Goal: Task Accomplishment & Management: Manage account settings

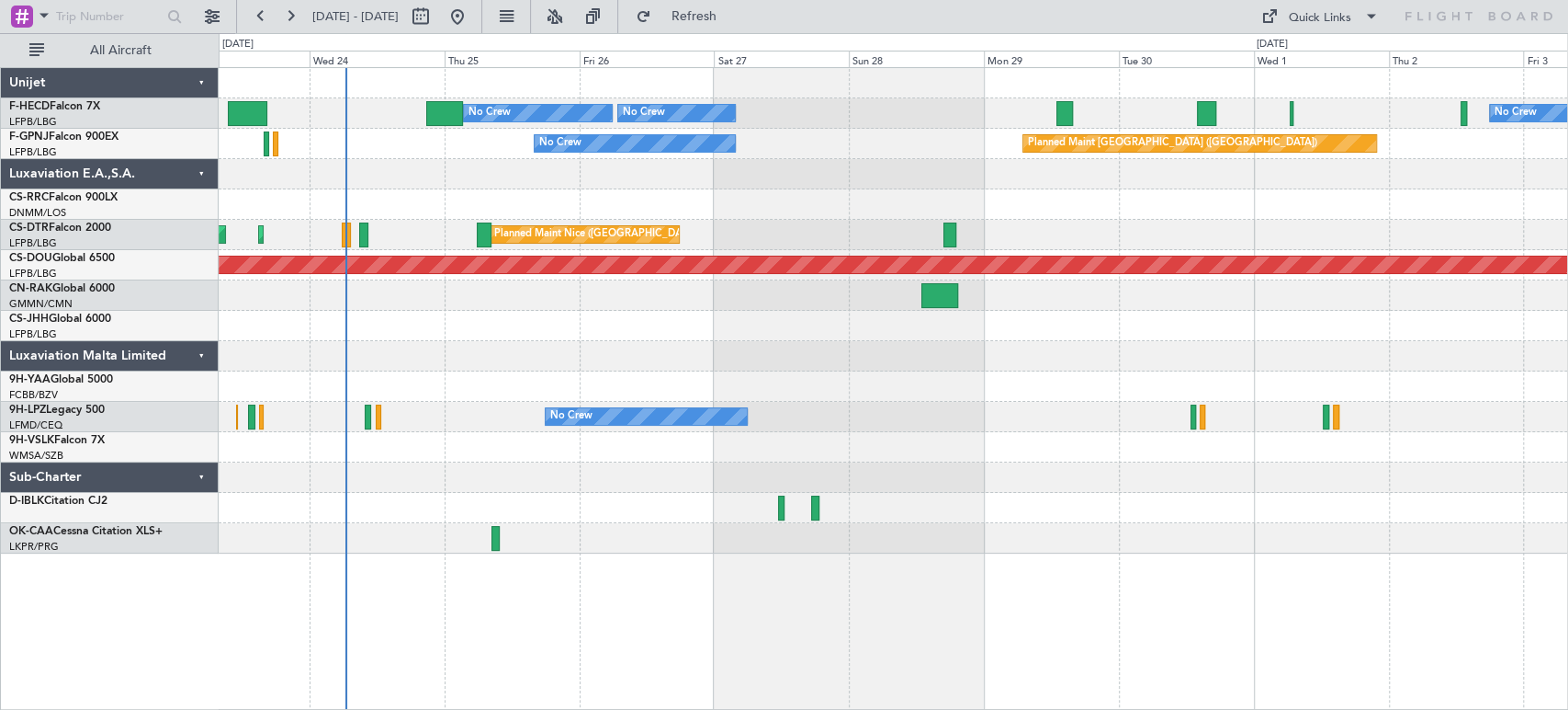
click at [664, 262] on div "No Crew Planned Maint [GEOGRAPHIC_DATA] ([GEOGRAPHIC_DATA]) No Crew No Crew No …" at bounding box center [893, 311] width 1349 height 485
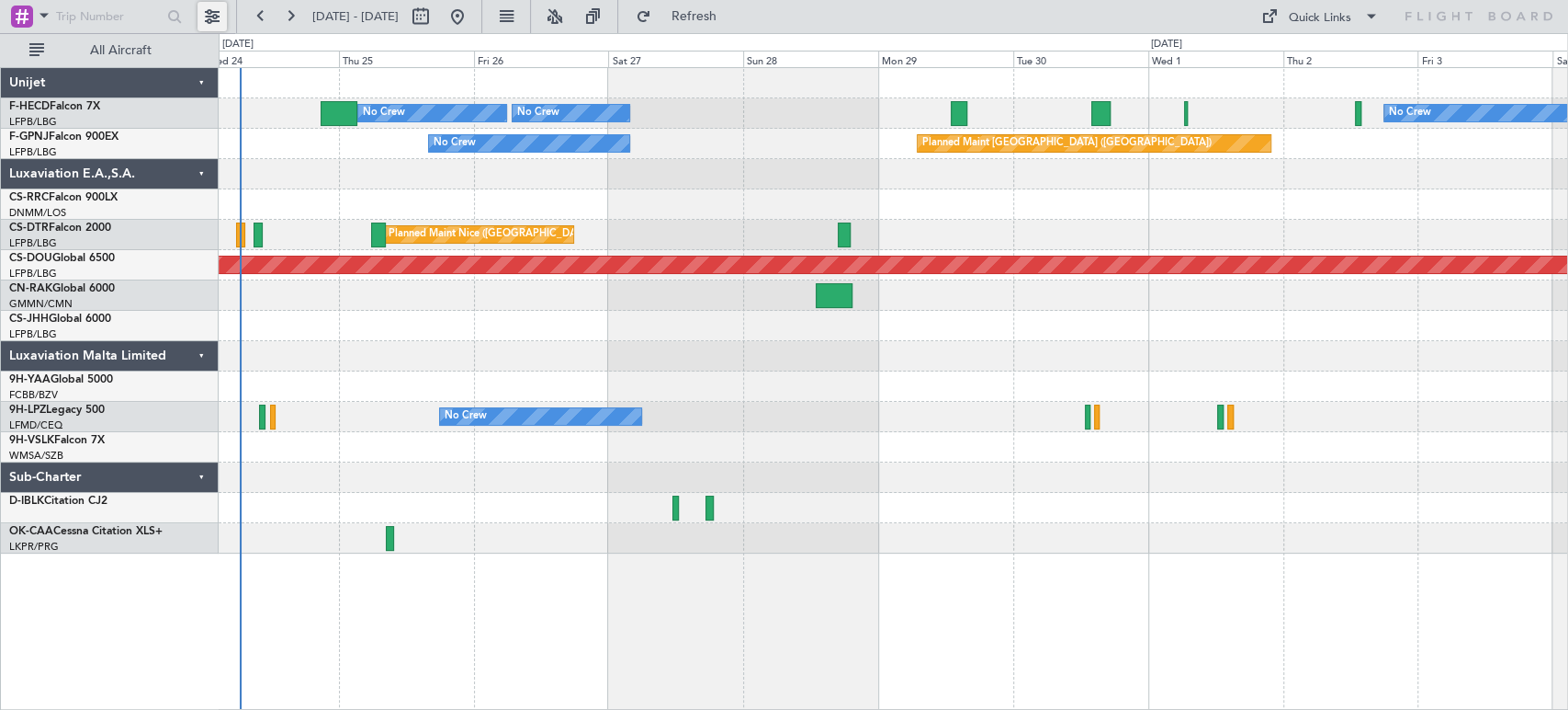
click at [225, 13] on button at bounding box center [212, 16] width 30 height 30
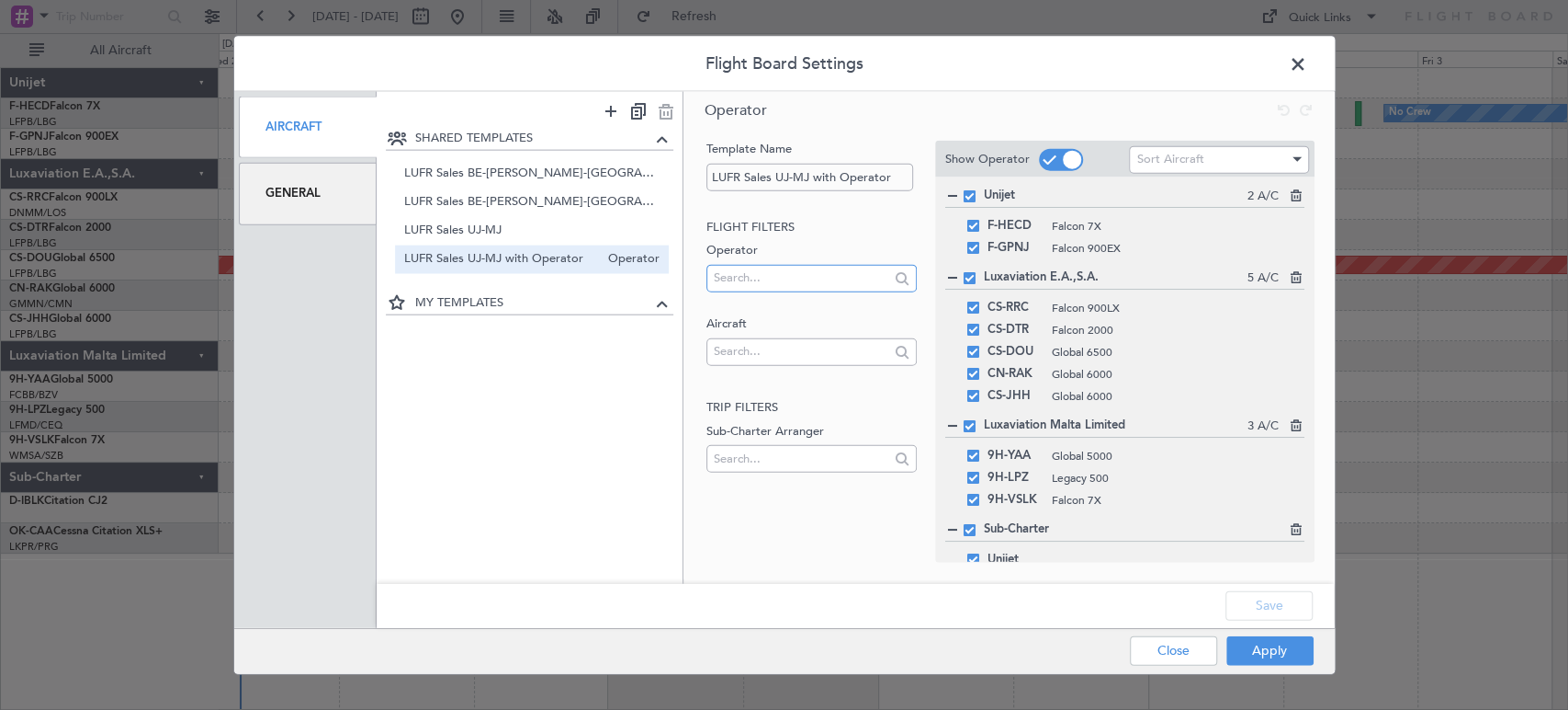
click at [795, 288] on input "text" at bounding box center [802, 277] width 176 height 28
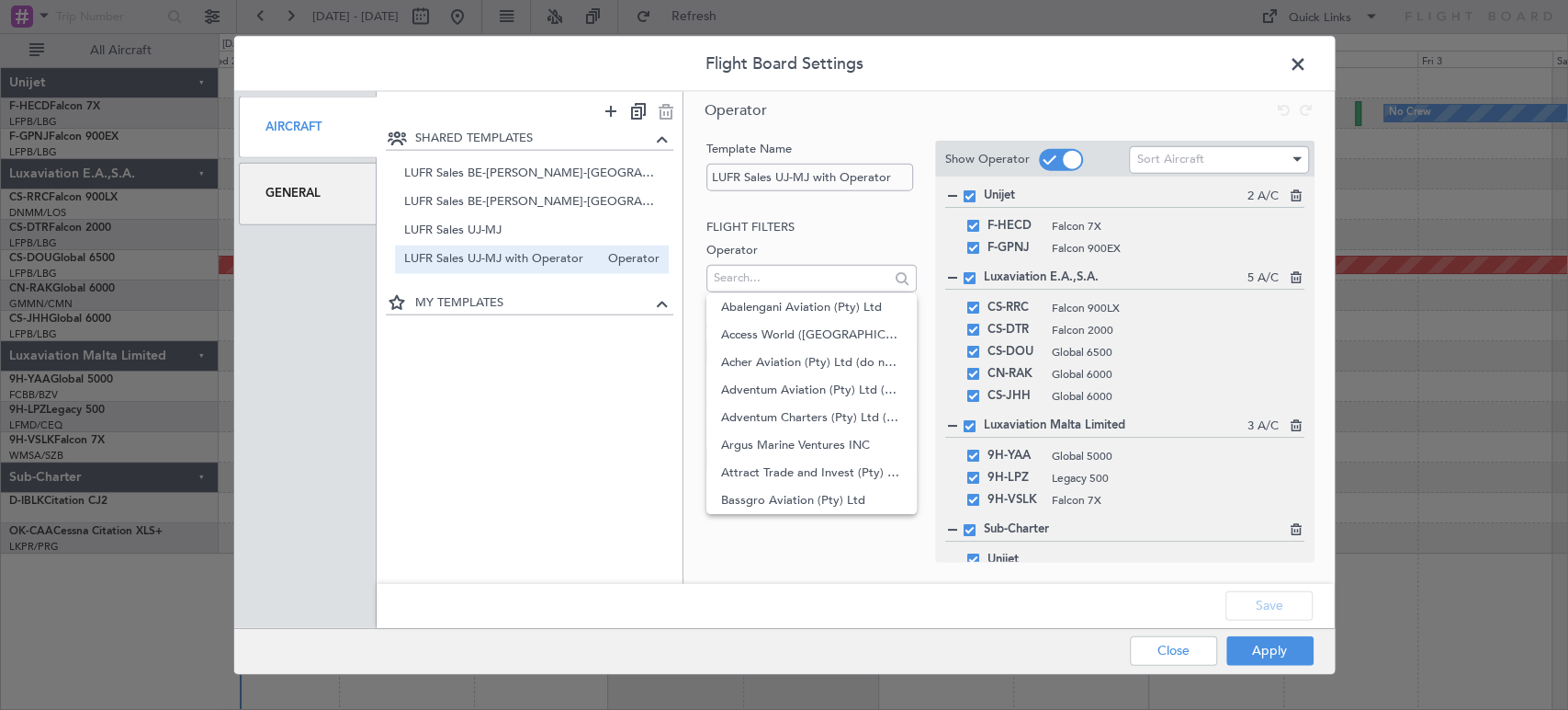
drag, startPoint x: 744, startPoint y: 234, endPoint x: 770, endPoint y: 273, distance: 46.9
click at [748, 234] on h2 "Flight filters" at bounding box center [812, 226] width 210 height 18
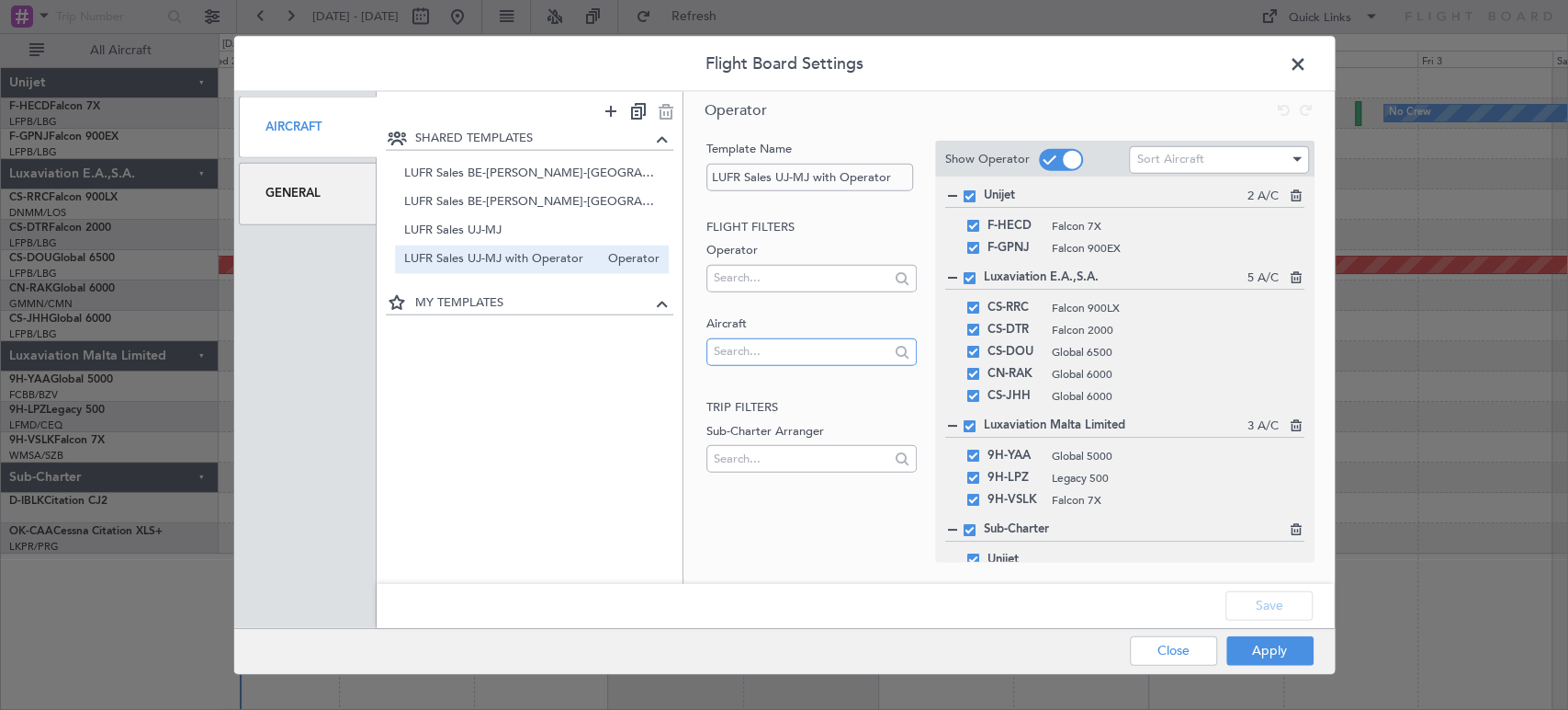
click at [729, 350] on input "text" at bounding box center [802, 351] width 176 height 28
type input "g-jaga"
click at [834, 395] on fb-operator-template-lookups "Flight filters Operator Aircraft g-jaga Trip filters Sub-Charter Arranger" at bounding box center [812, 348] width 210 height 260
click at [1274, 645] on button "Apply" at bounding box center [1270, 650] width 87 height 30
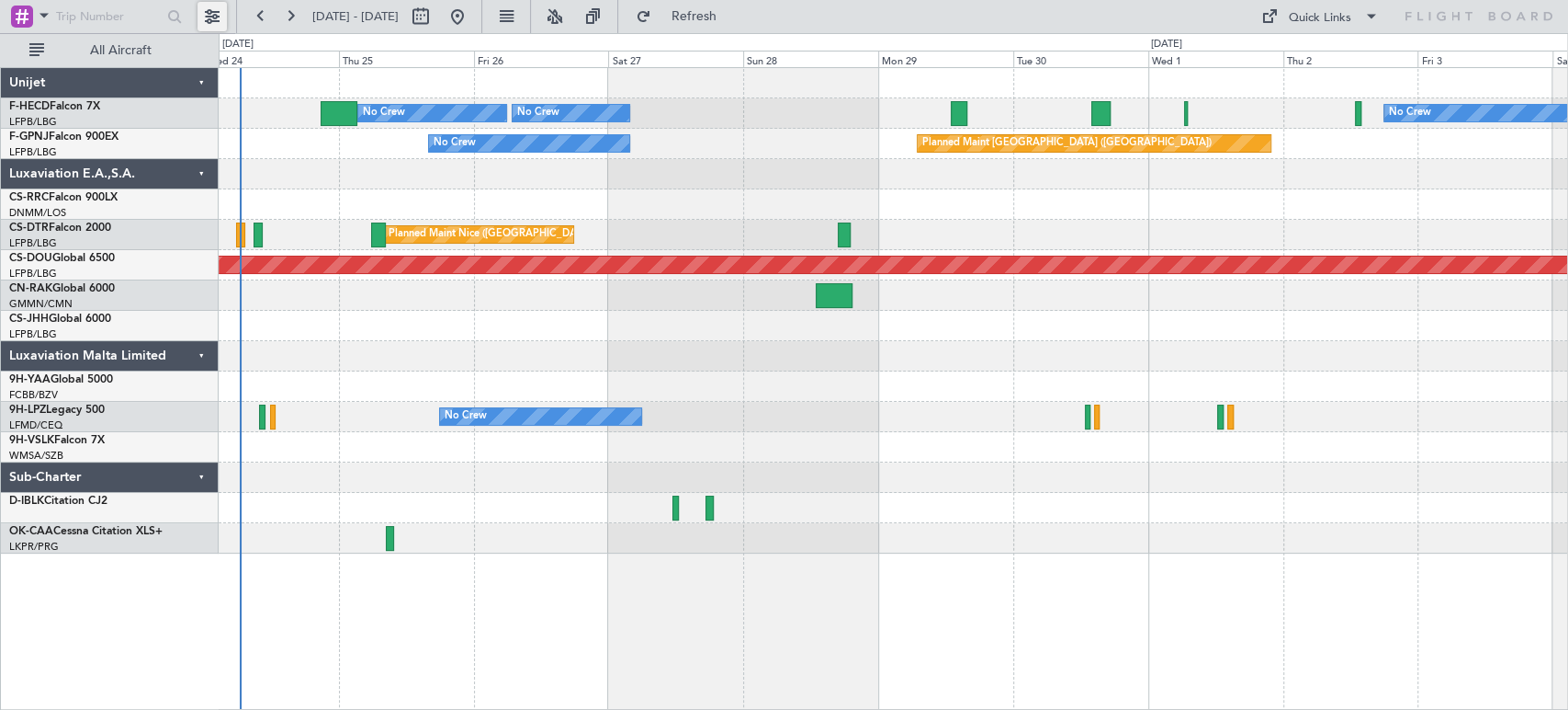
click at [222, 20] on button at bounding box center [212, 16] width 30 height 30
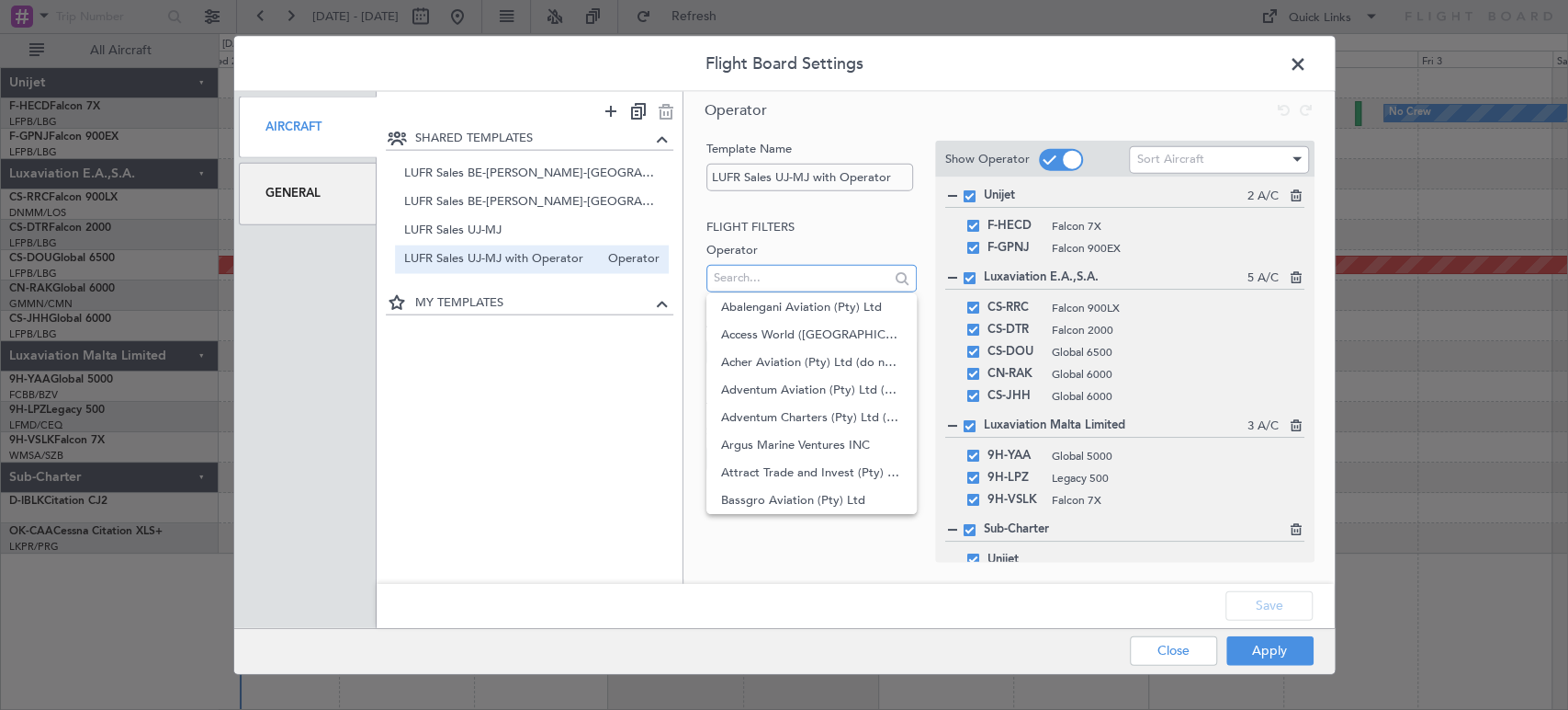
click at [745, 278] on input "text" at bounding box center [802, 277] width 176 height 28
click at [634, 314] on ul at bounding box center [532, 319] width 302 height 10
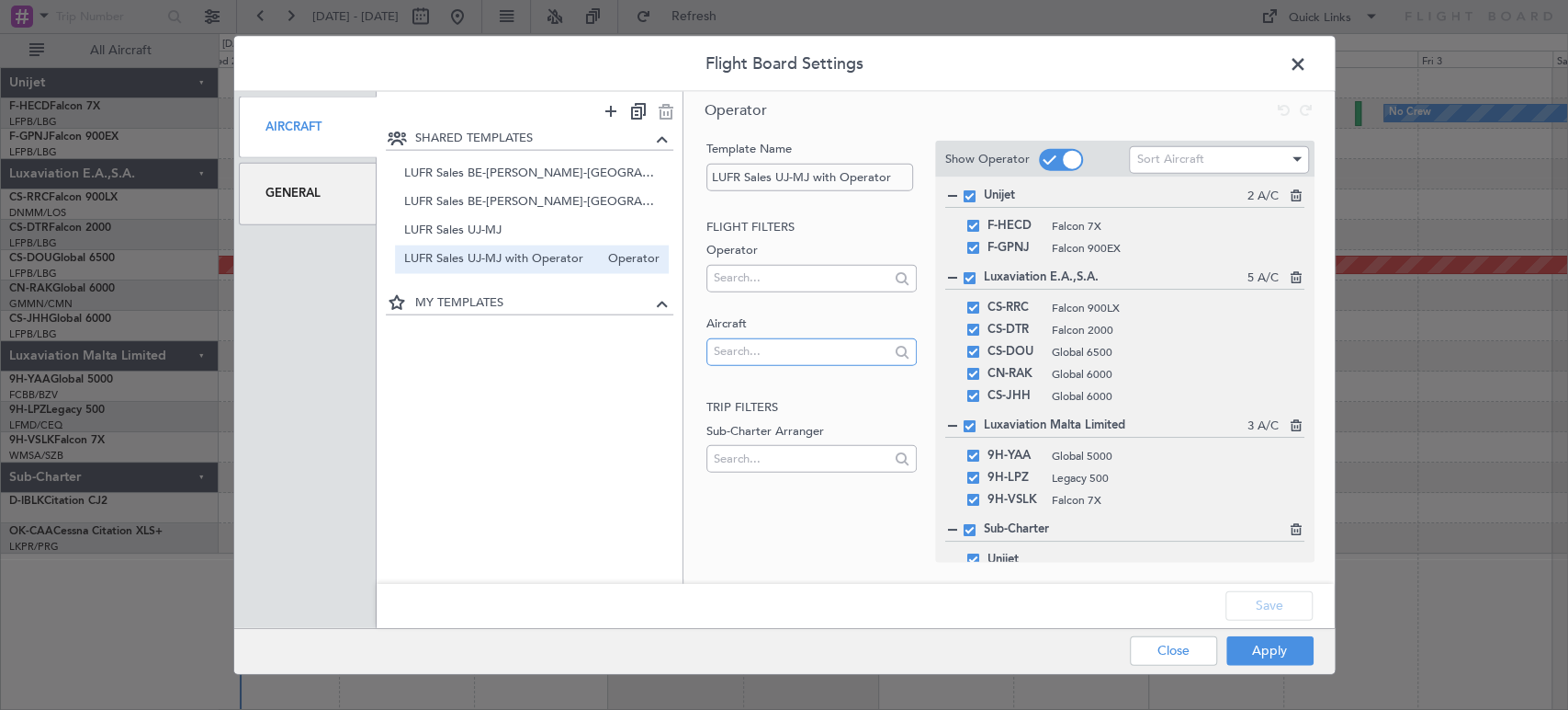
click at [731, 356] on input "text" at bounding box center [802, 351] width 176 height 28
type input "g-jaga"
click at [737, 377] on span "G-JAGA" at bounding box center [812, 380] width 181 height 28
click at [1276, 656] on button "Apply" at bounding box center [1270, 650] width 87 height 30
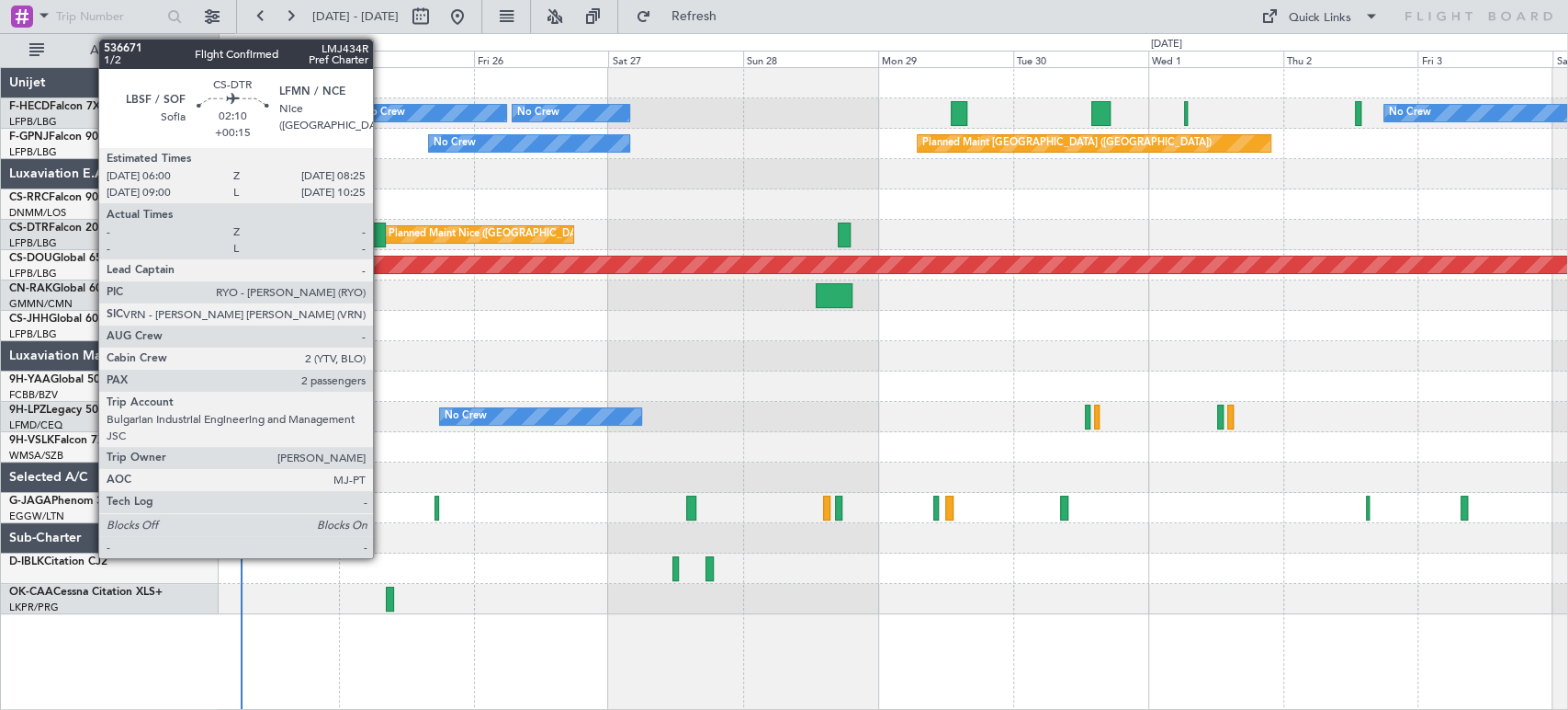
click at [381, 236] on div at bounding box center [378, 235] width 13 height 25
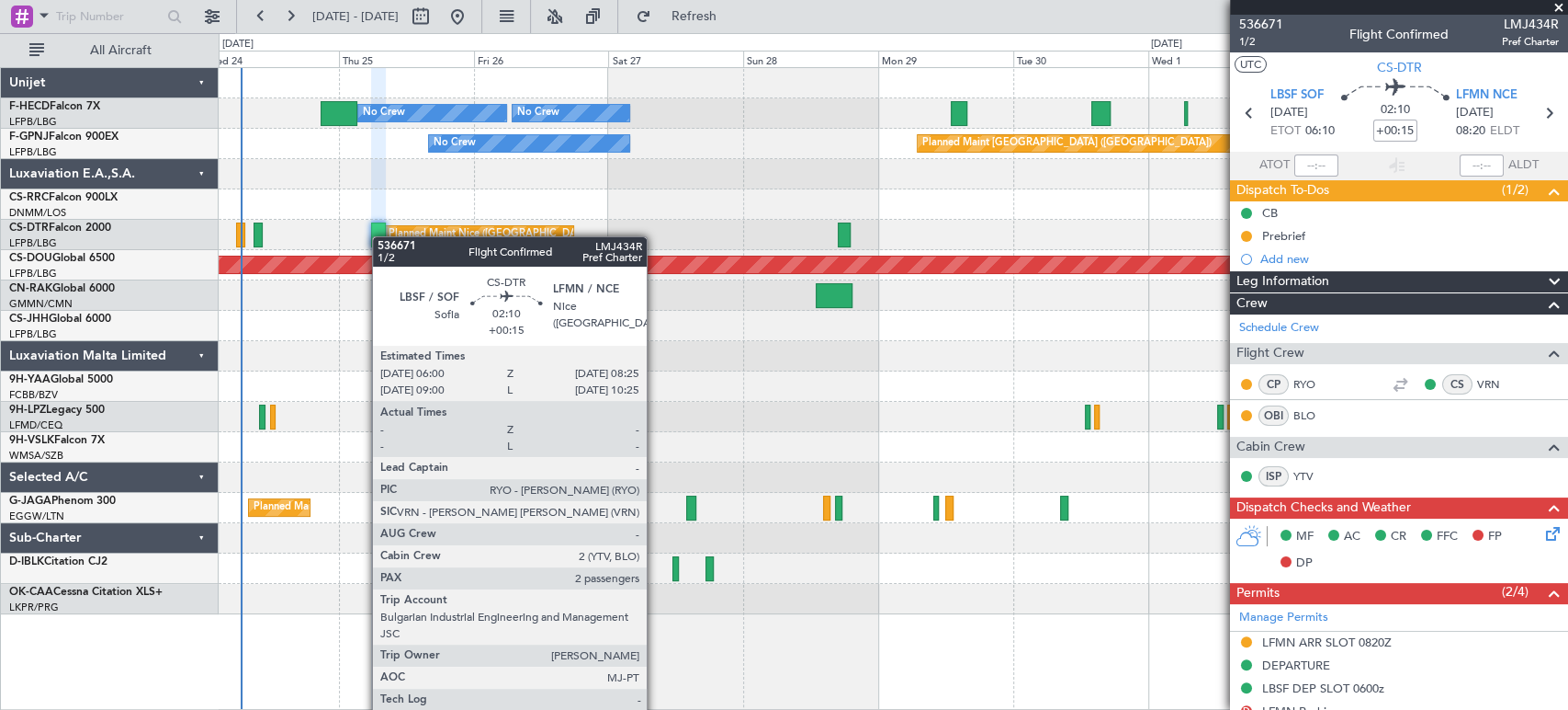
click at [381, 236] on div at bounding box center [378, 235] width 13 height 25
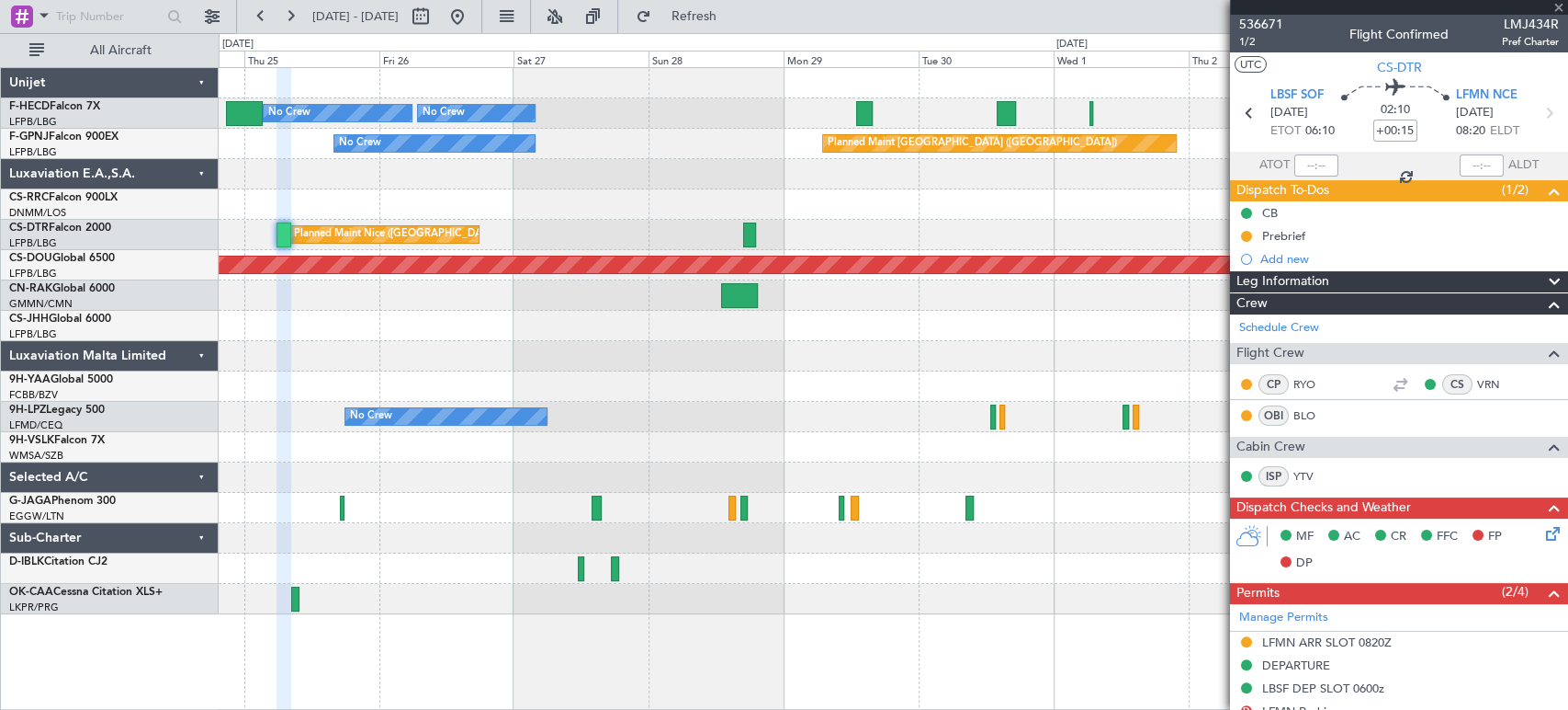
click at [485, 237] on div "Planned Maint Nice ([GEOGRAPHIC_DATA]) Planned Maint Sofia AOG Maint Sofia" at bounding box center [893, 235] width 1349 height 31
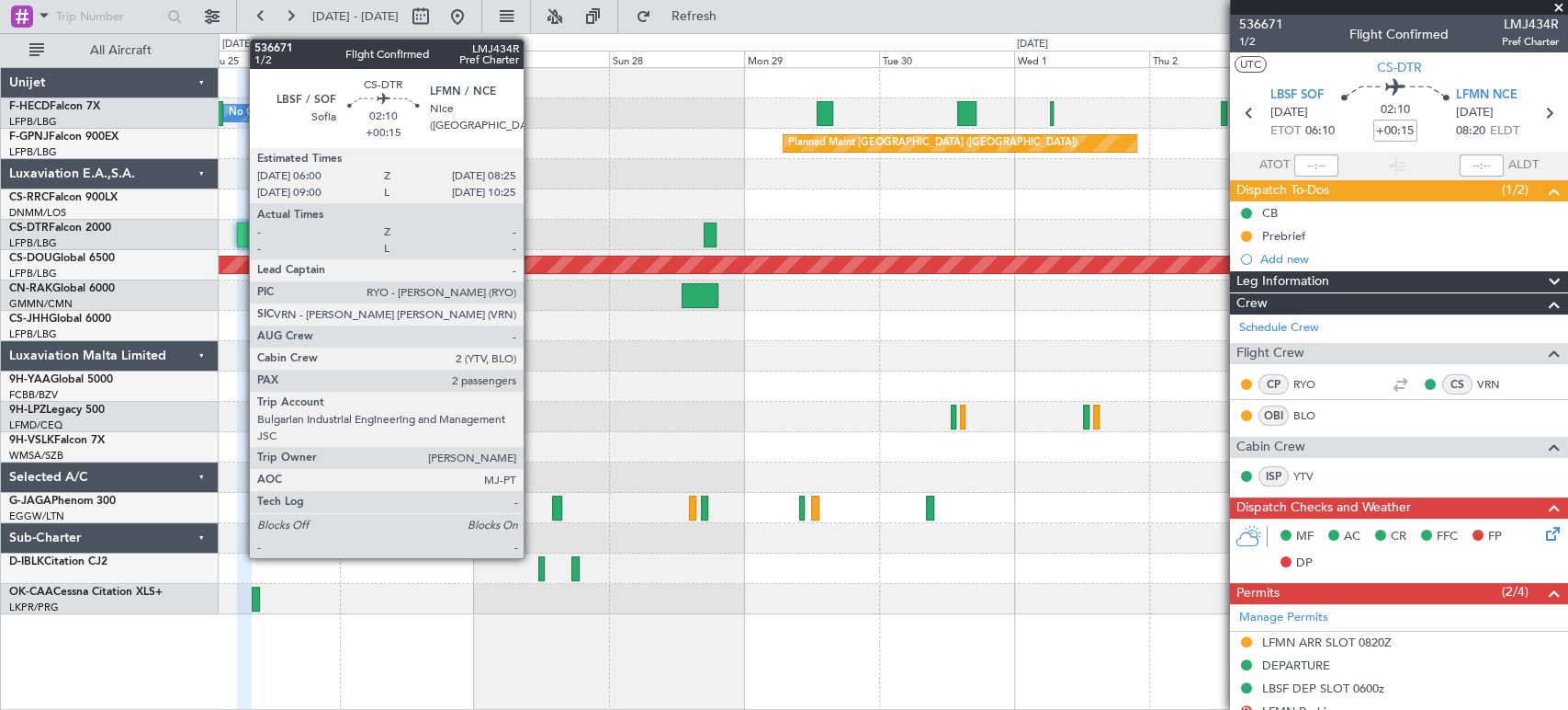
click at [241, 229] on div at bounding box center [244, 235] width 13 height 25
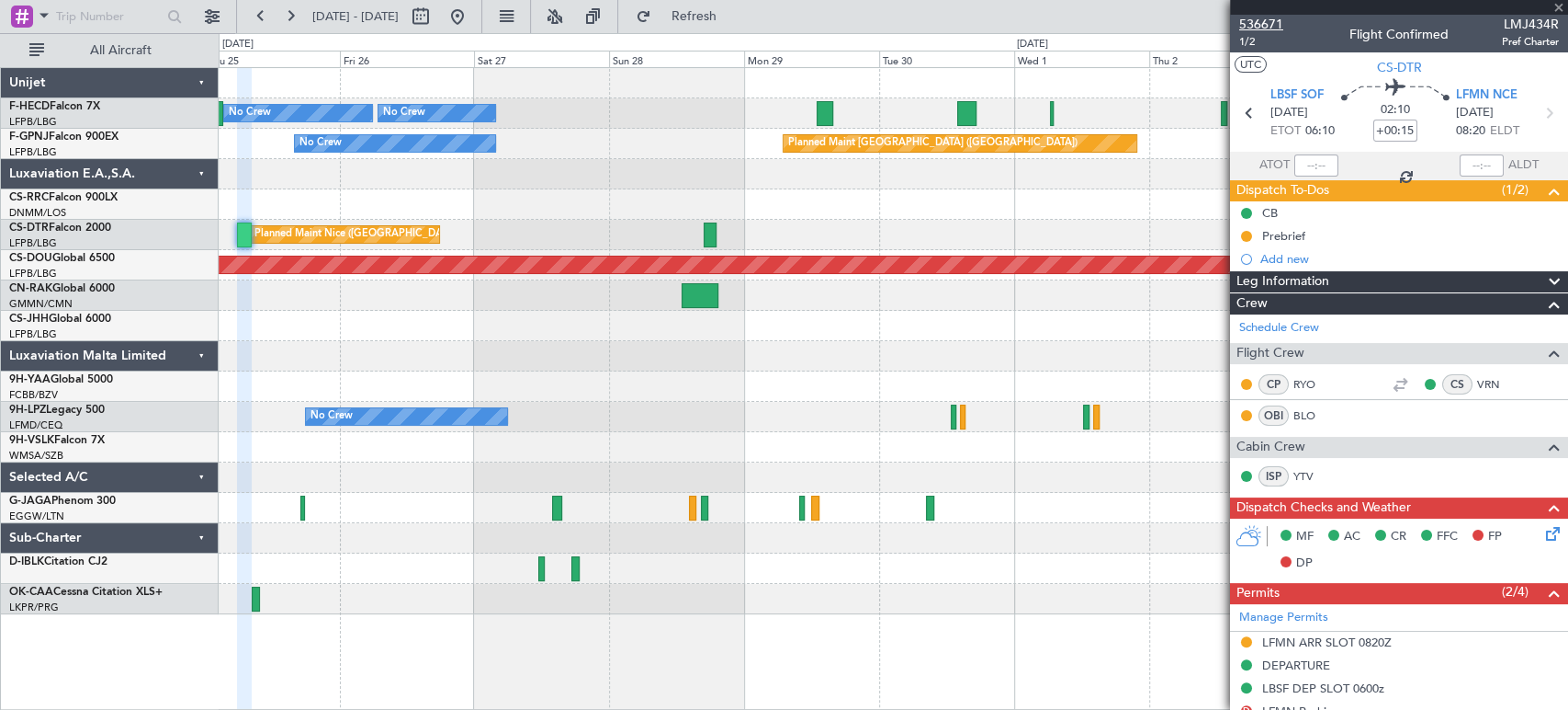
click at [1278, 30] on span "536671" at bounding box center [1261, 24] width 44 height 19
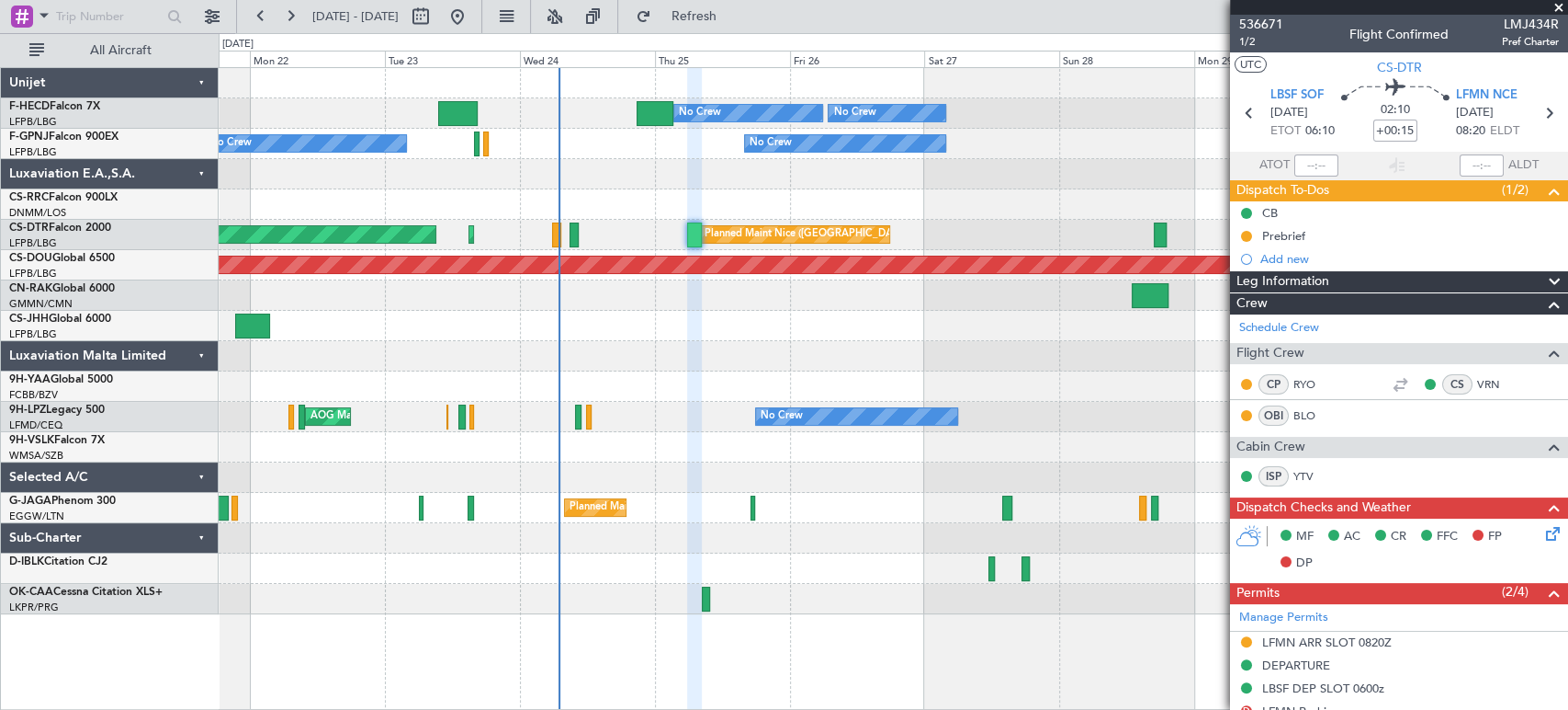
click at [816, 183] on div at bounding box center [893, 174] width 1349 height 31
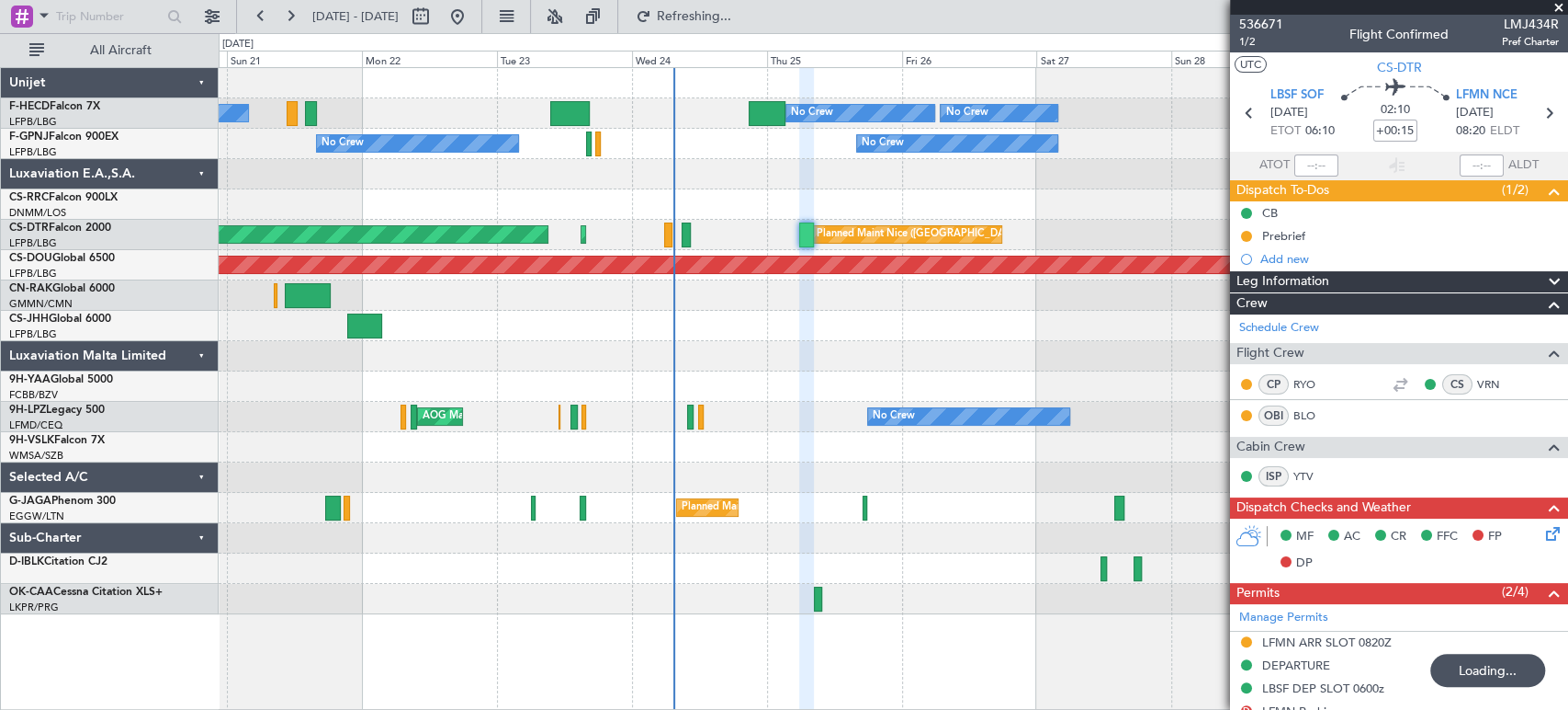
click at [1034, 183] on div at bounding box center [893, 174] width 1349 height 31
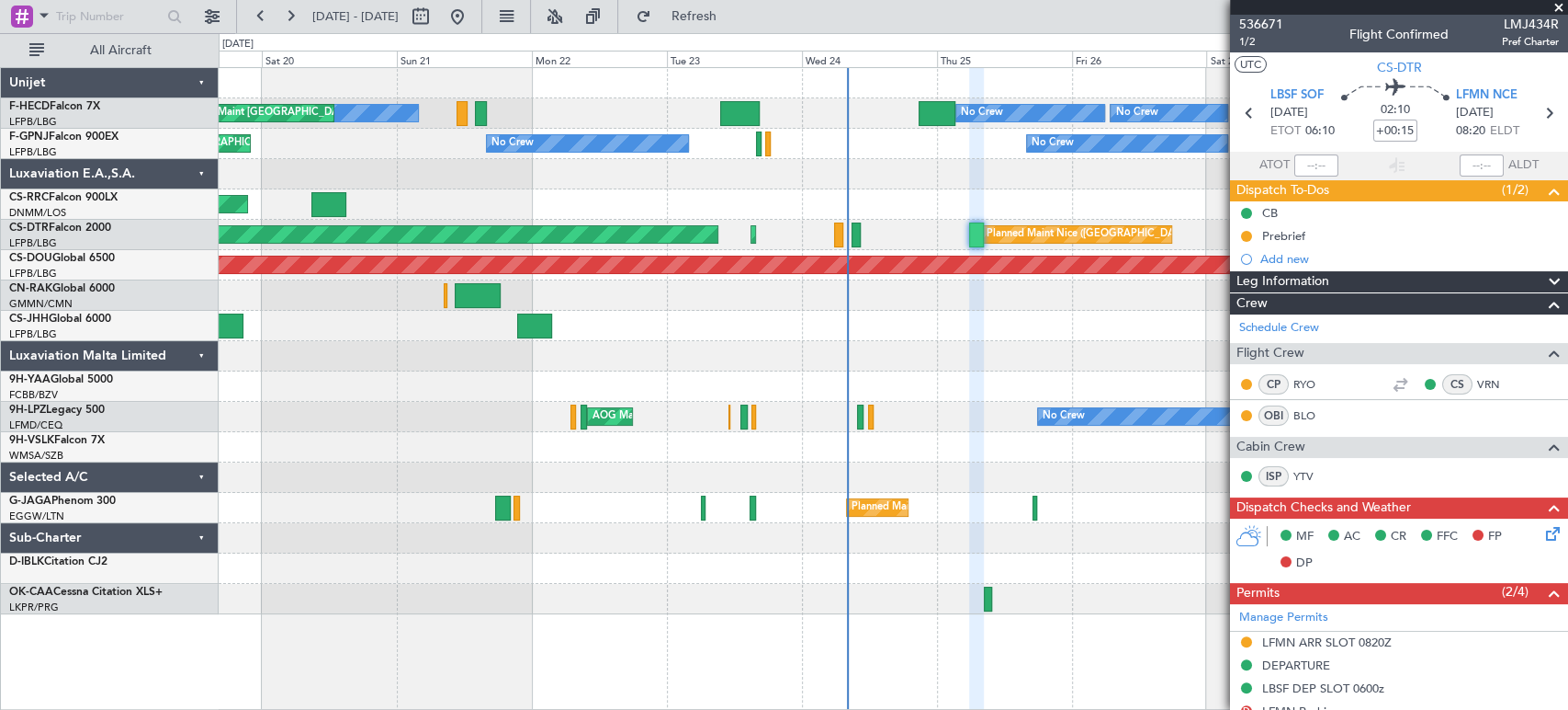
click at [742, 116] on div at bounding box center [740, 114] width 40 height 25
click at [1281, 19] on span "536671" at bounding box center [1261, 24] width 44 height 19
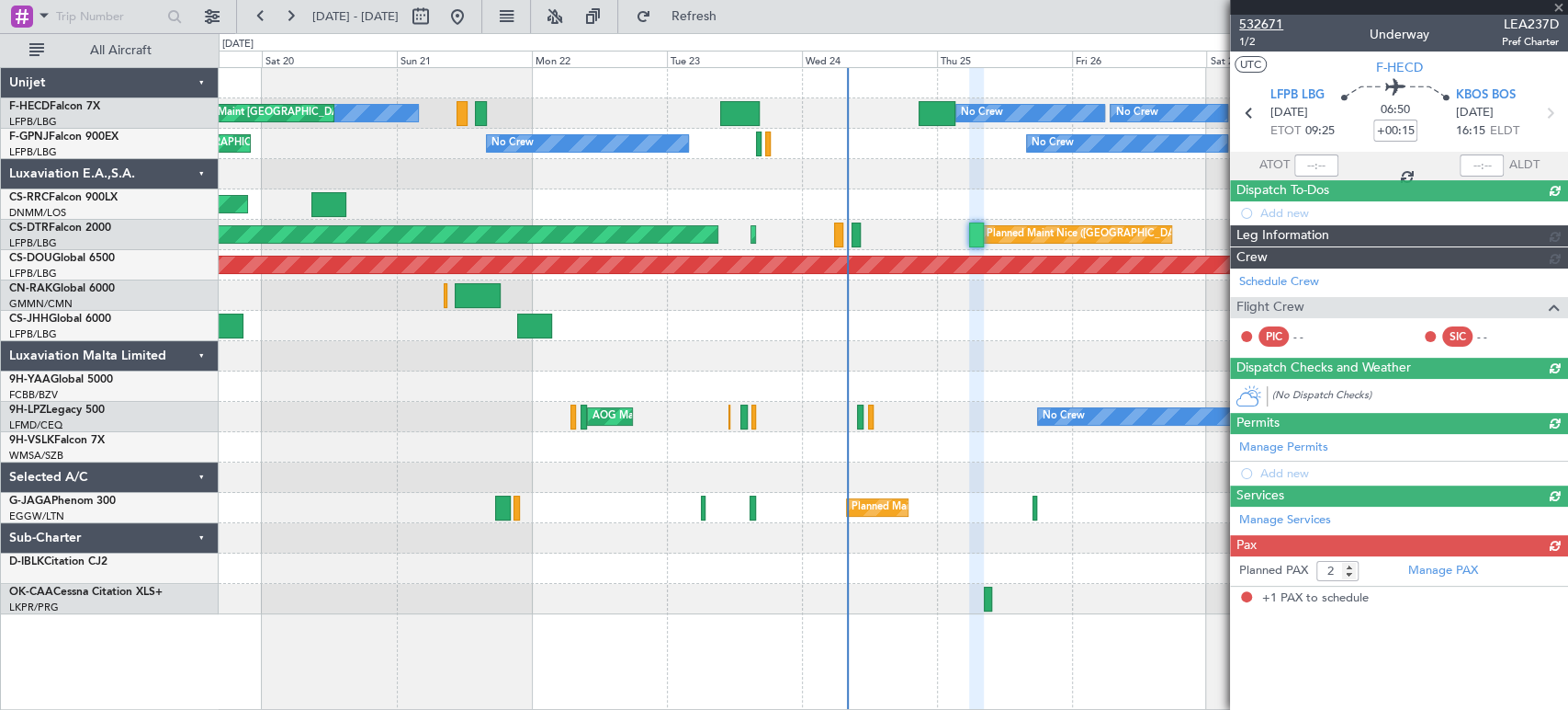
type input "09:50"
type input "16:37"
type input "1"
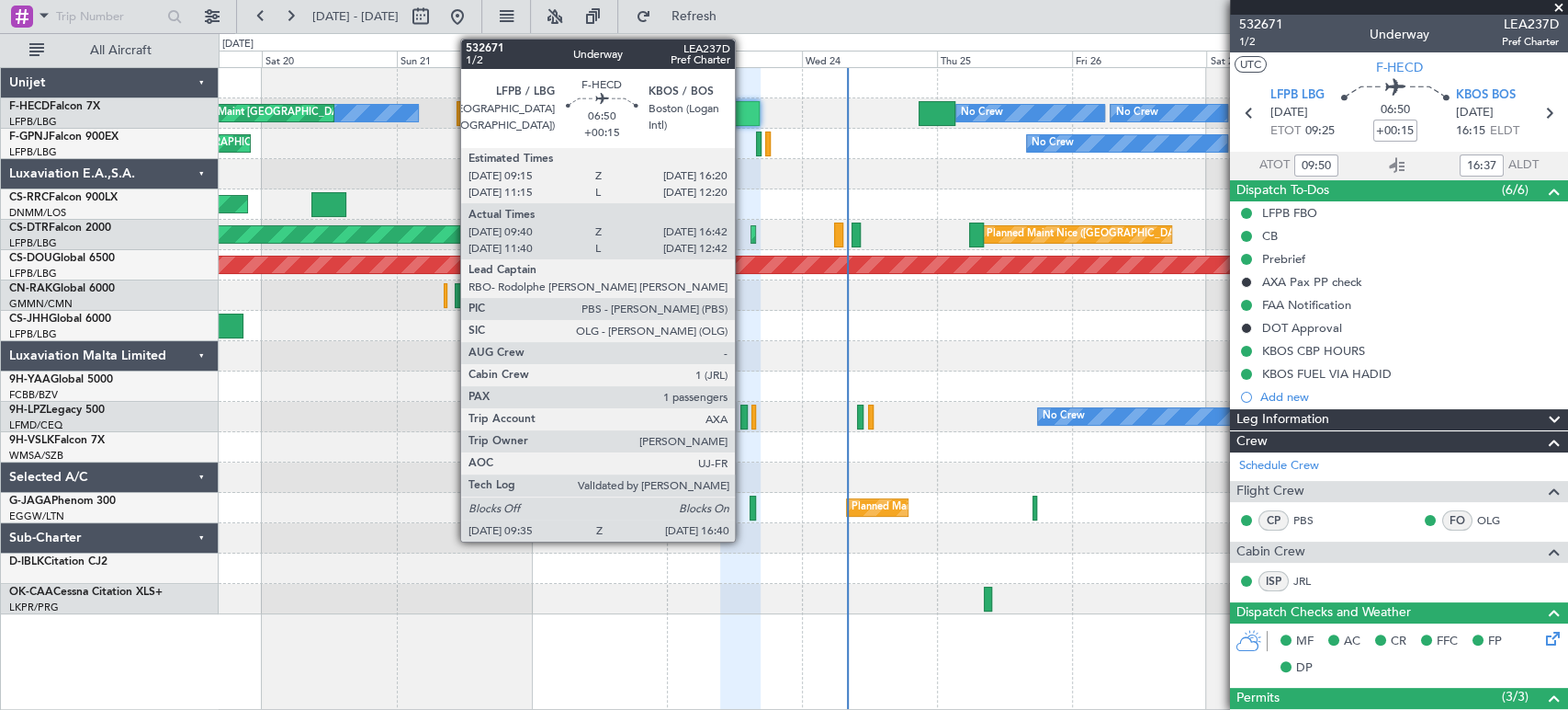
click at [743, 112] on div at bounding box center [740, 114] width 40 height 25
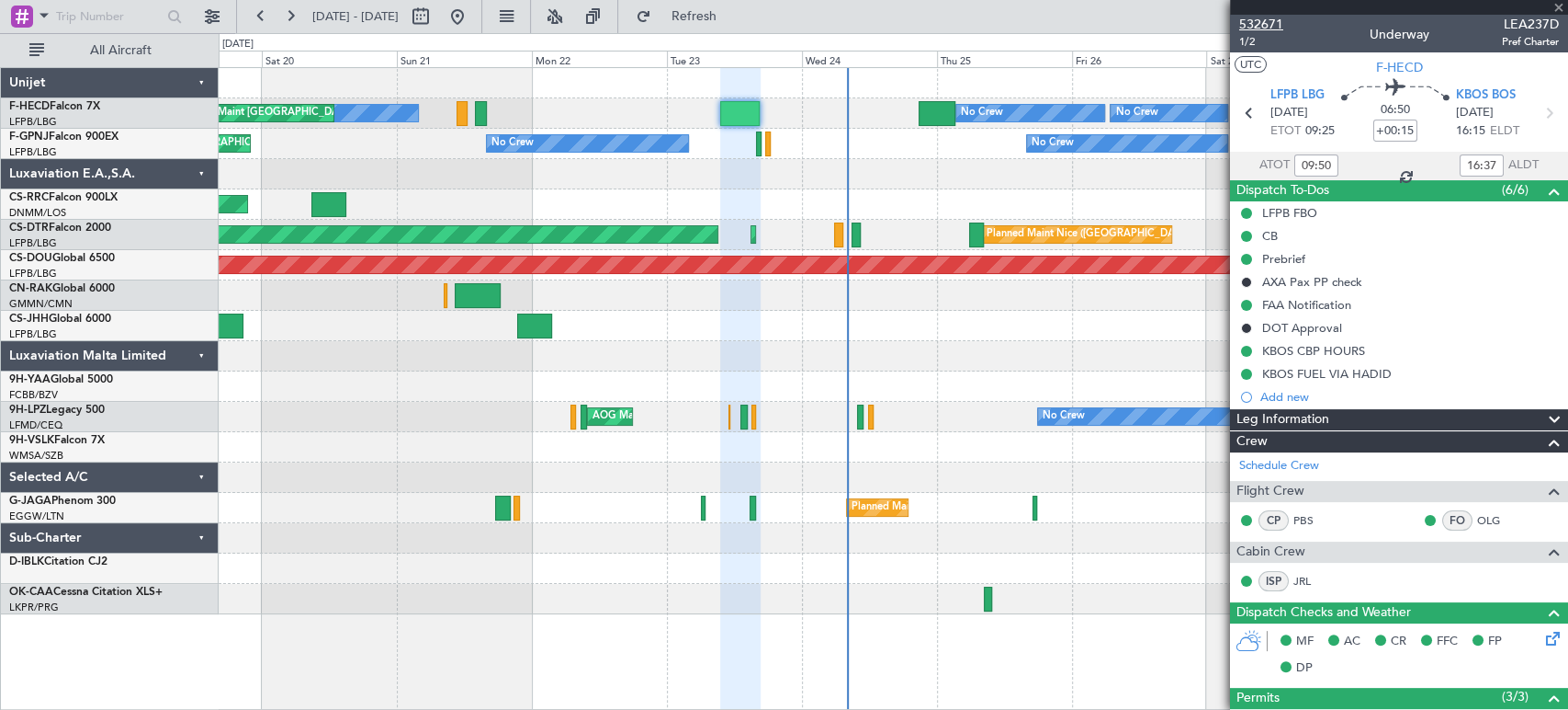
click at [1257, 17] on span "532671" at bounding box center [1261, 24] width 44 height 19
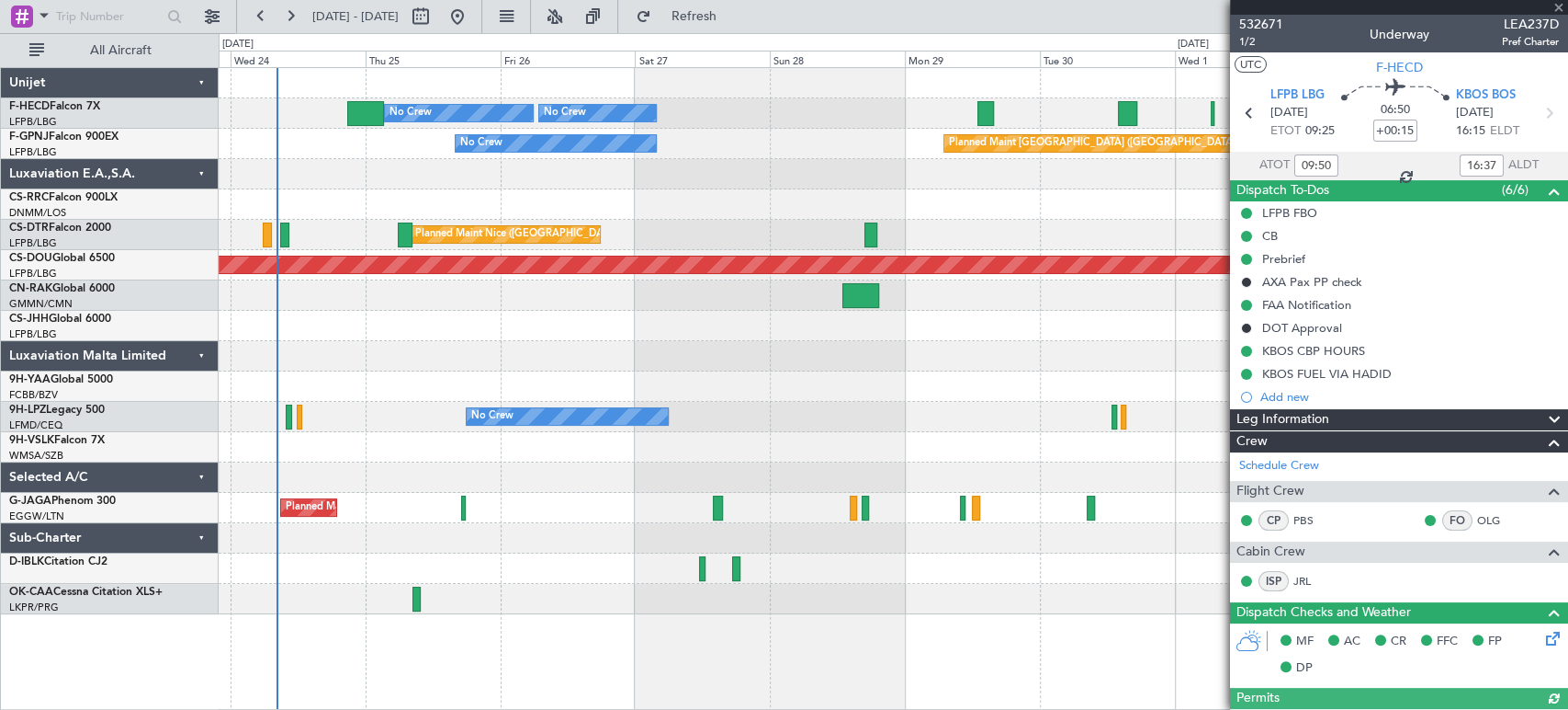
click at [564, 383] on div "Planned Maint [GEOGRAPHIC_DATA] ([GEOGRAPHIC_DATA]) No Crew No Crew No Crew Pla…" at bounding box center [893, 341] width 1349 height 547
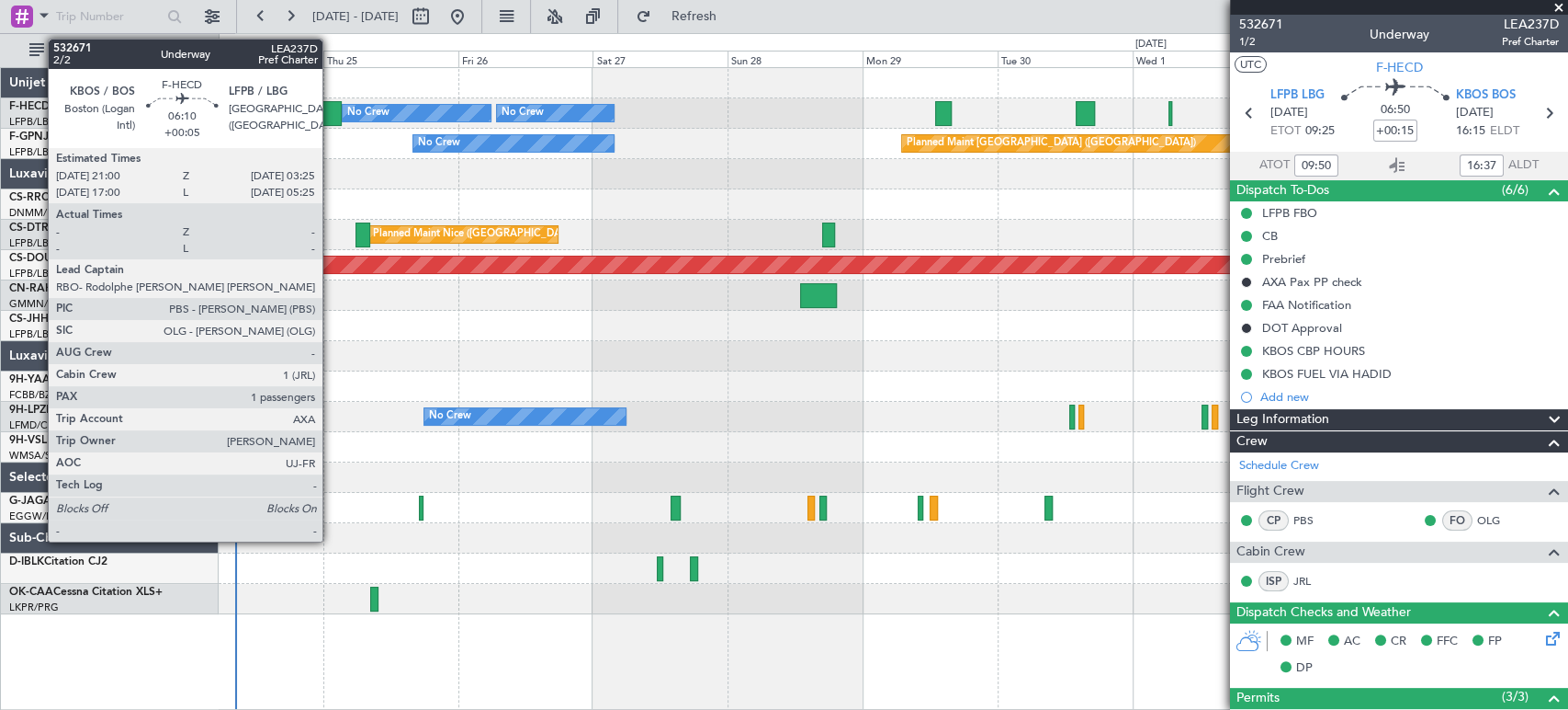
click at [328, 115] on div at bounding box center [323, 114] width 36 height 25
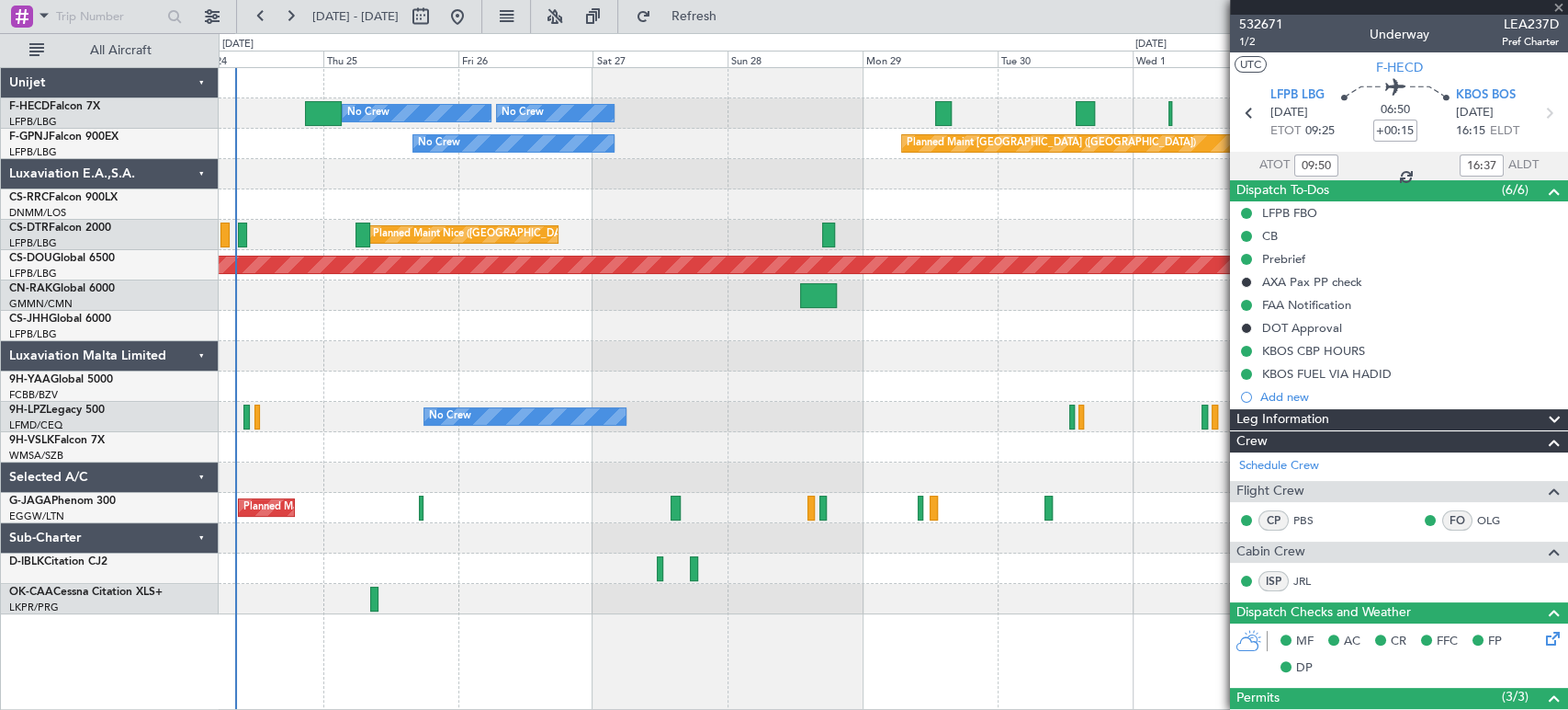
click at [1285, 26] on div "532671 1/2 Underway LEA237D Pref Charter" at bounding box center [1399, 32] width 338 height 36
click at [1273, 32] on span "532671" at bounding box center [1261, 24] width 44 height 19
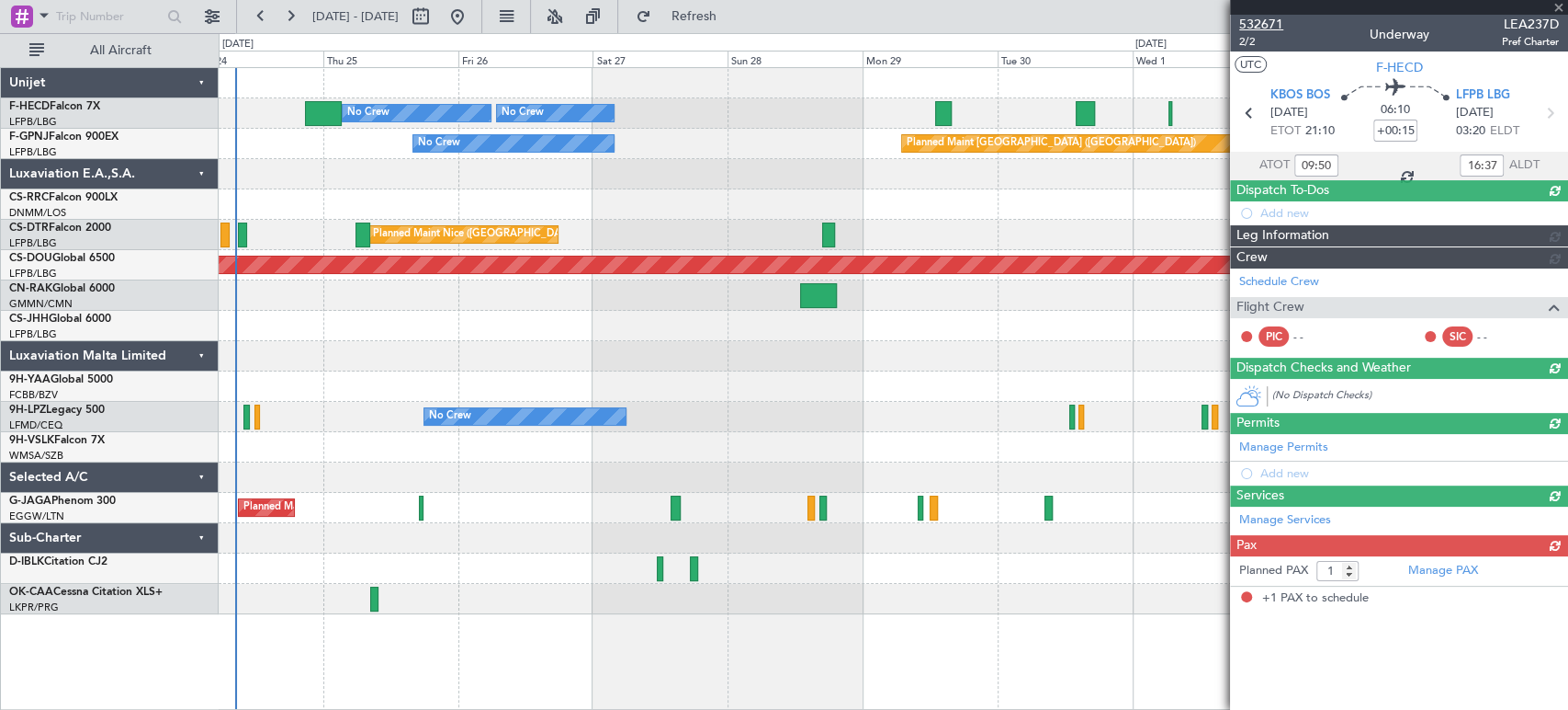
type input "+00:05"
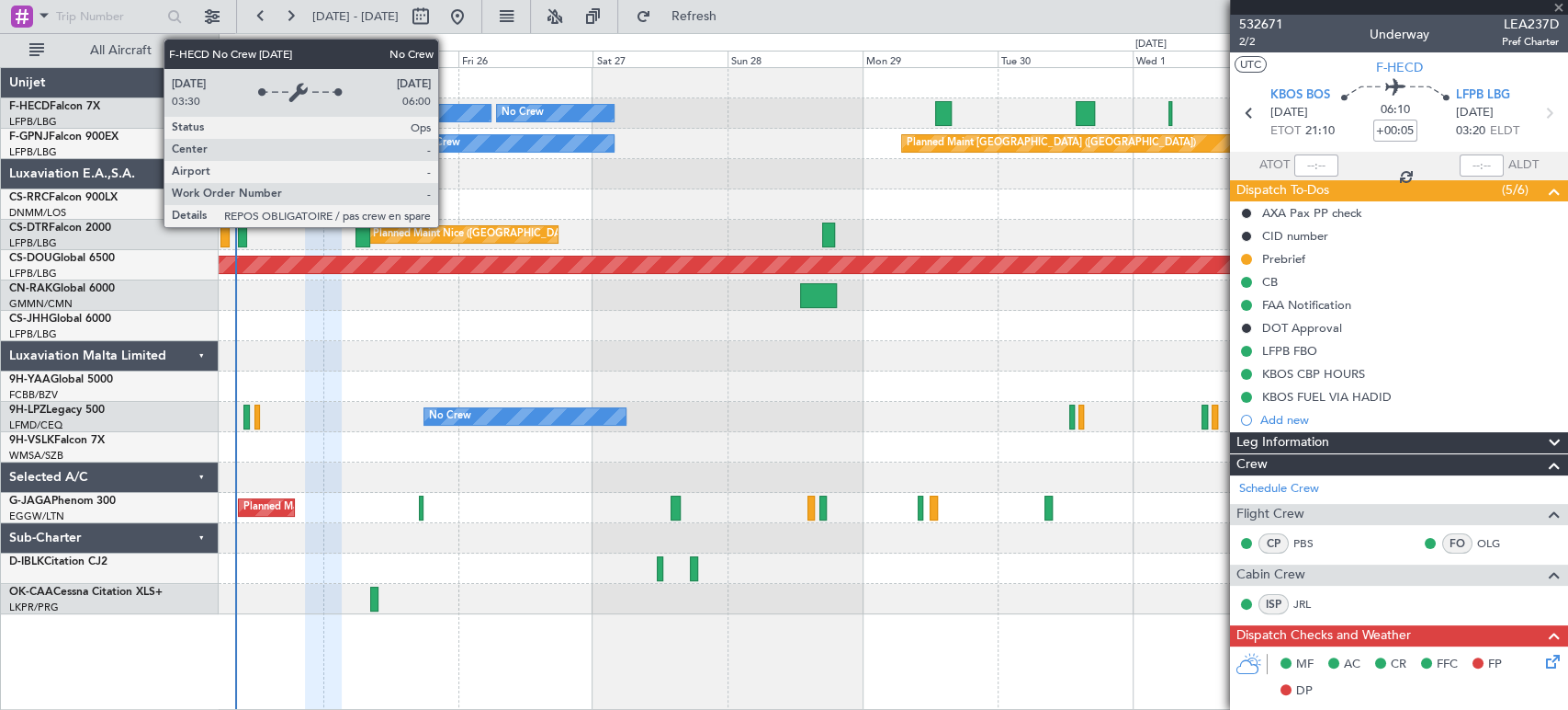
click at [447, 117] on div "No Crew" at bounding box center [416, 113] width 148 height 16
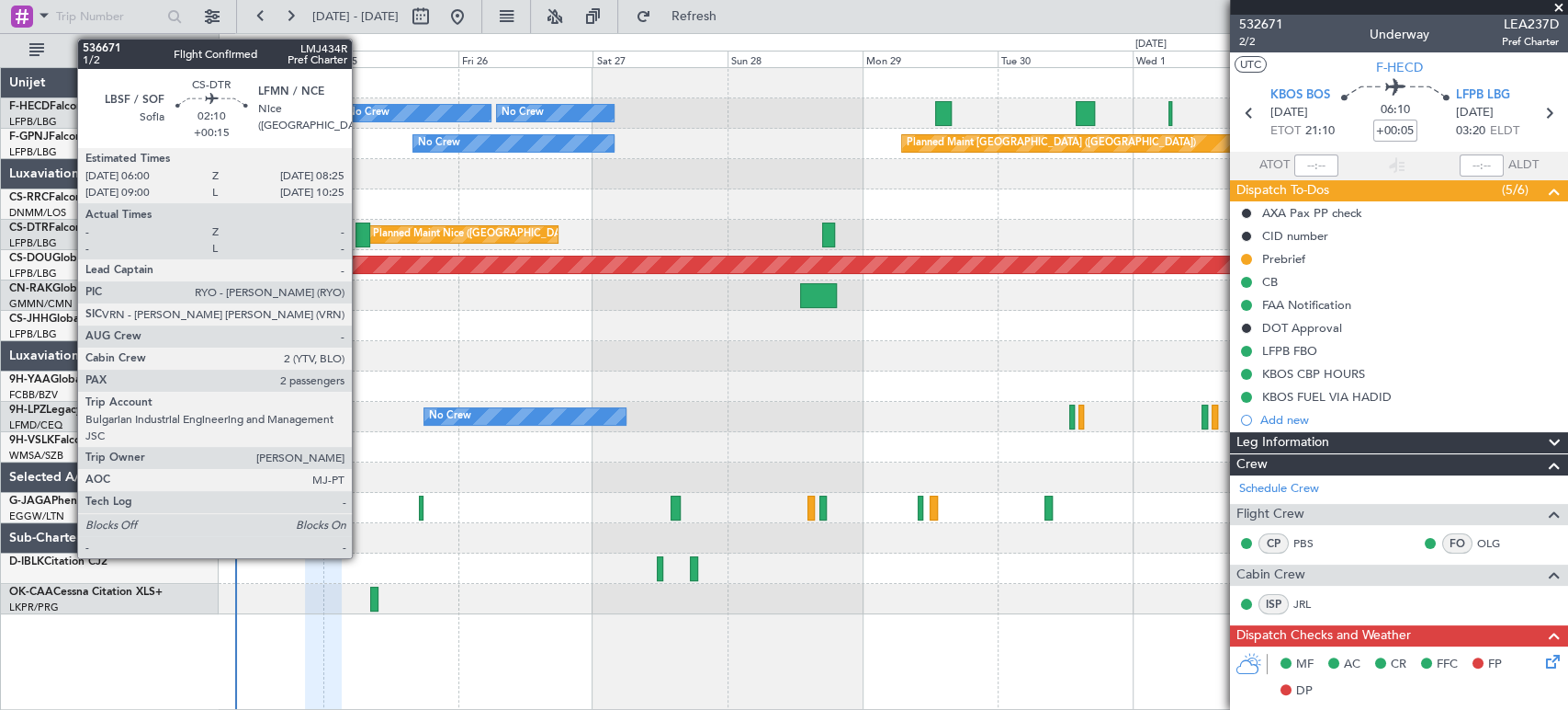
click at [360, 230] on div at bounding box center [362, 235] width 13 height 25
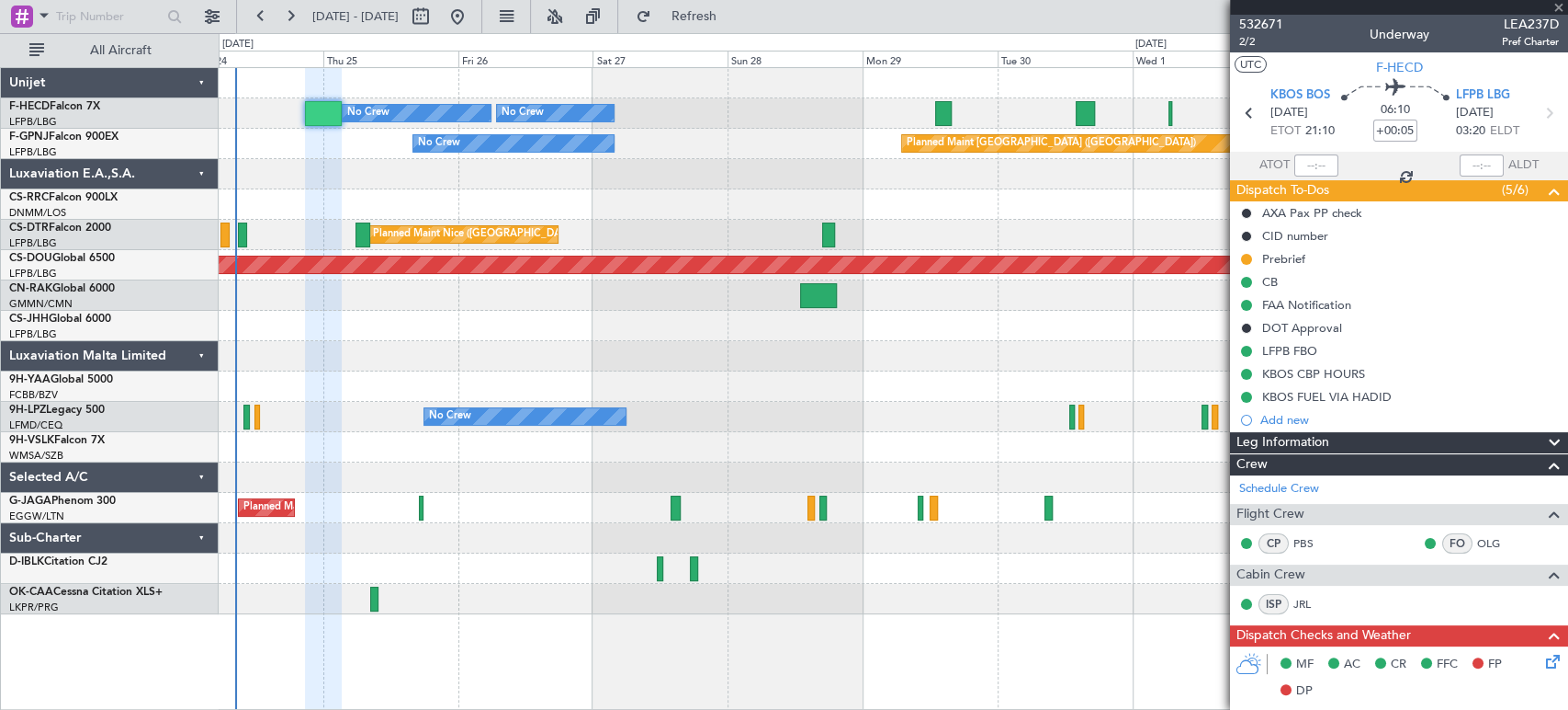
type input "+00:15"
type input "2"
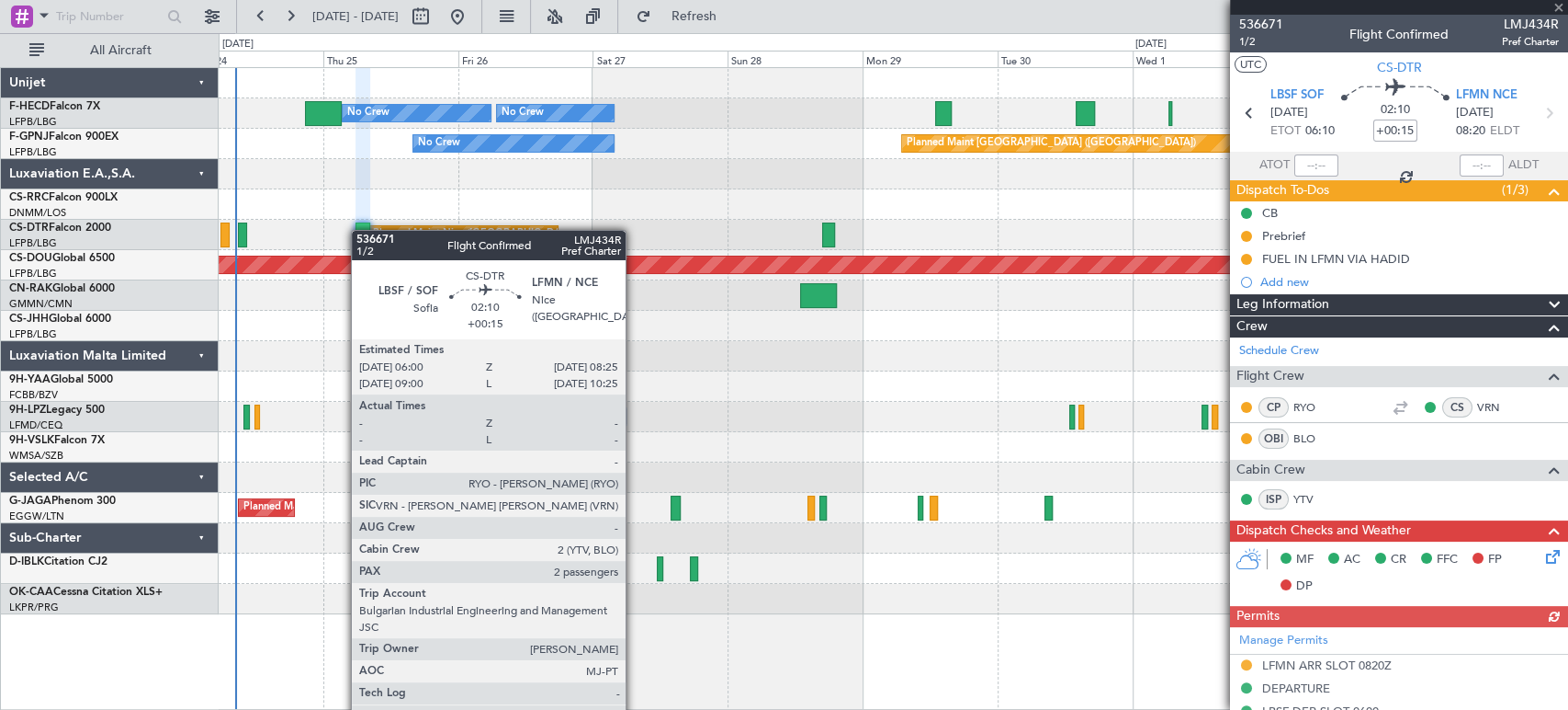
click at [360, 230] on div at bounding box center [362, 235] width 13 height 25
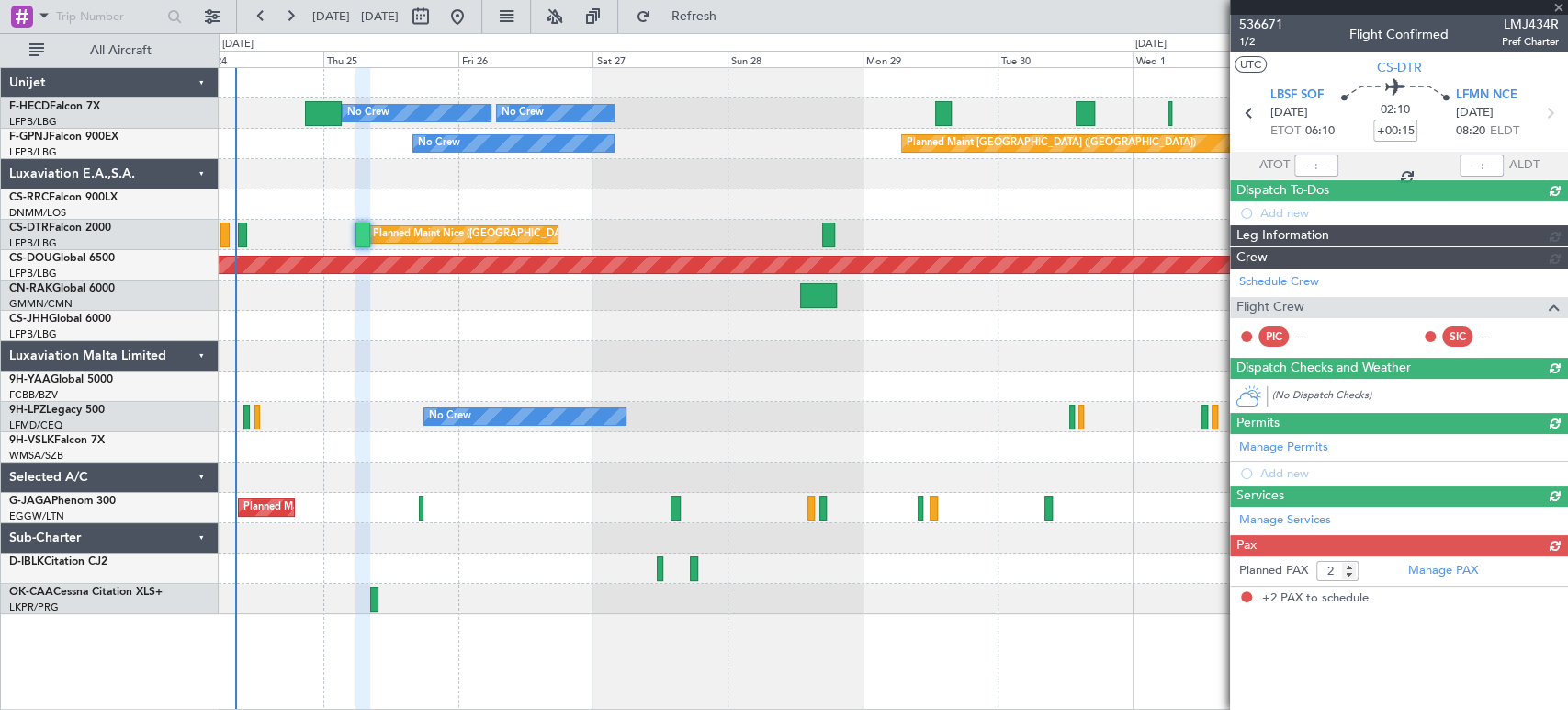
click at [360, 230] on div at bounding box center [362, 235] width 13 height 25
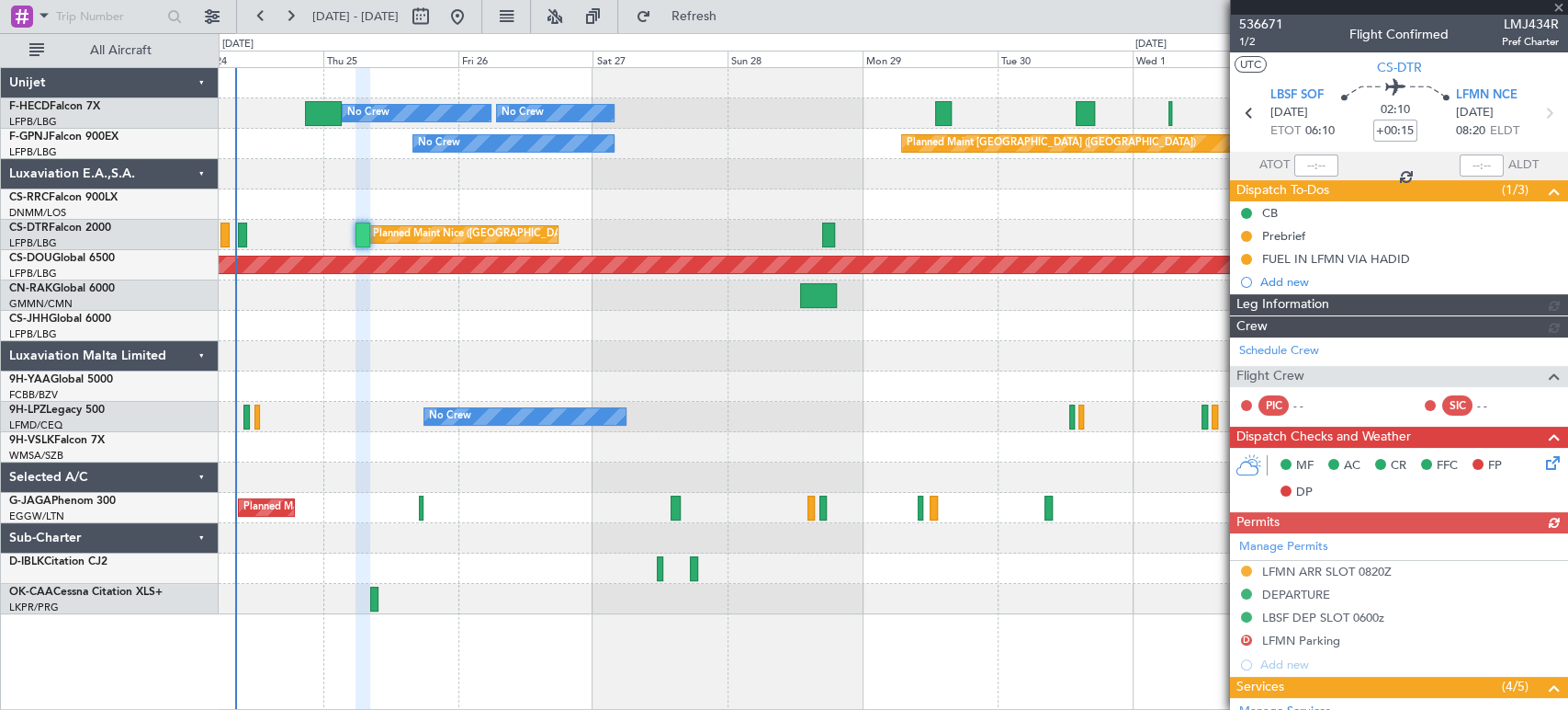
click at [360, 230] on div at bounding box center [362, 235] width 13 height 25
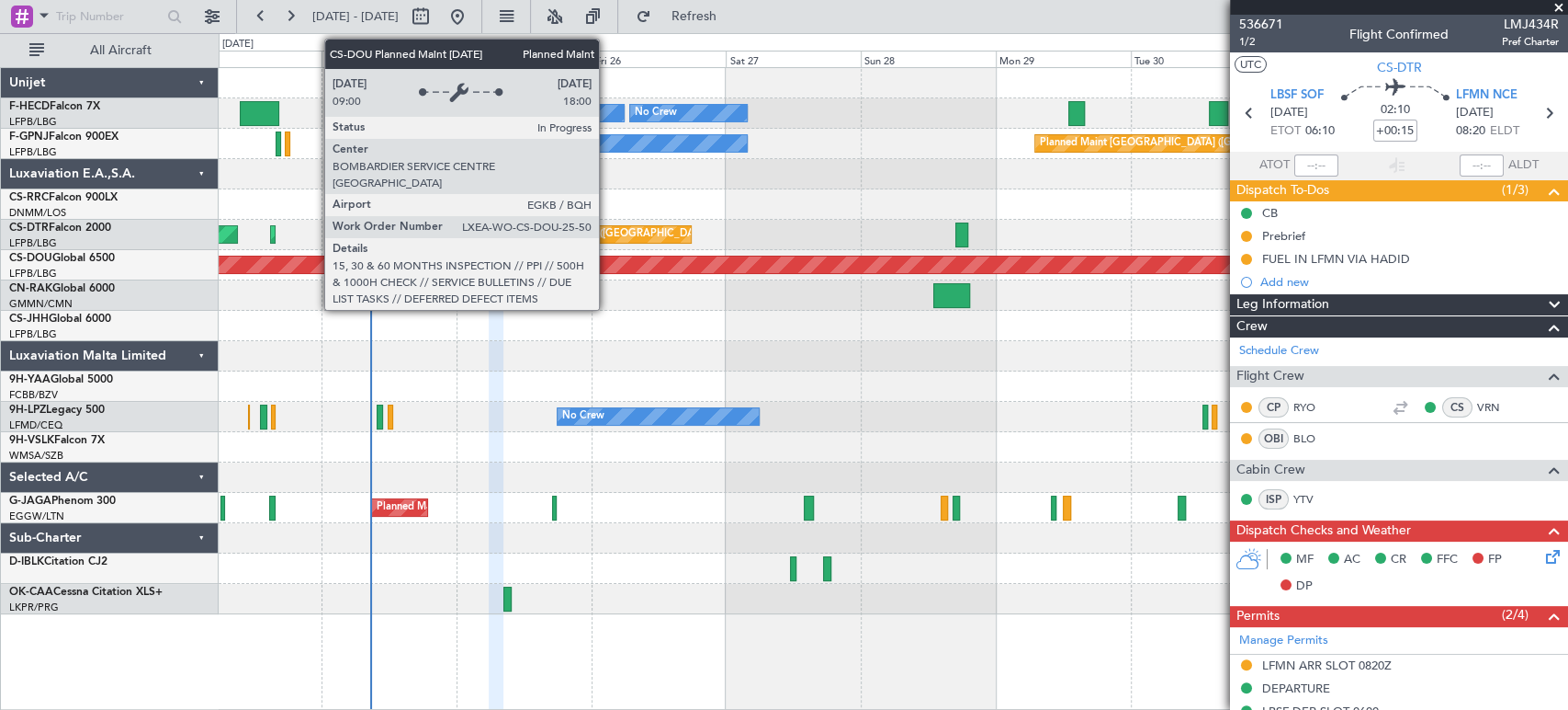
click at [537, 271] on div "Planned Maint London ([GEOGRAPHIC_DATA])" at bounding box center [1036, 264] width 3758 height 16
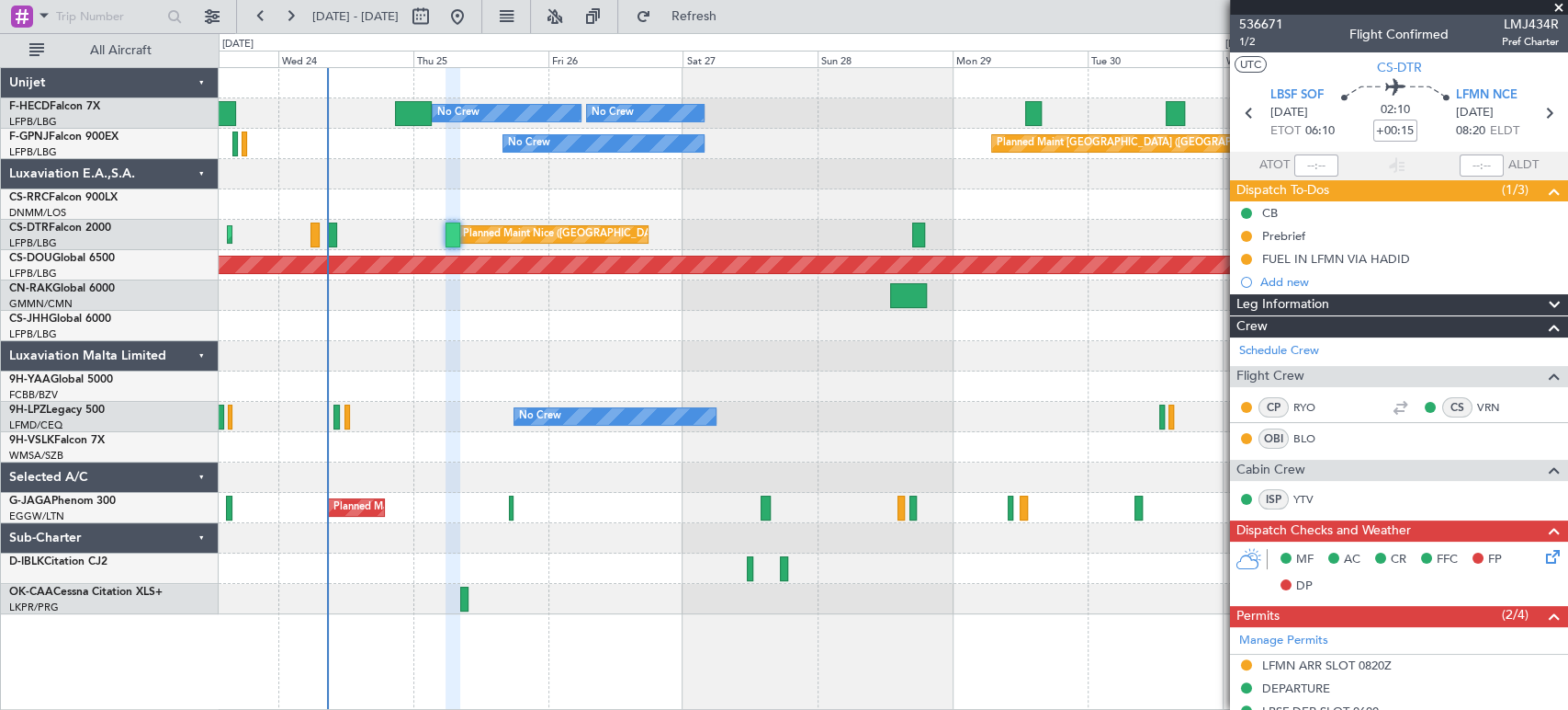
click at [694, 289] on div "Planned Maint [GEOGRAPHIC_DATA] ([GEOGRAPHIC_DATA]) No Crew No Crew No Crew No …" at bounding box center [893, 341] width 1349 height 547
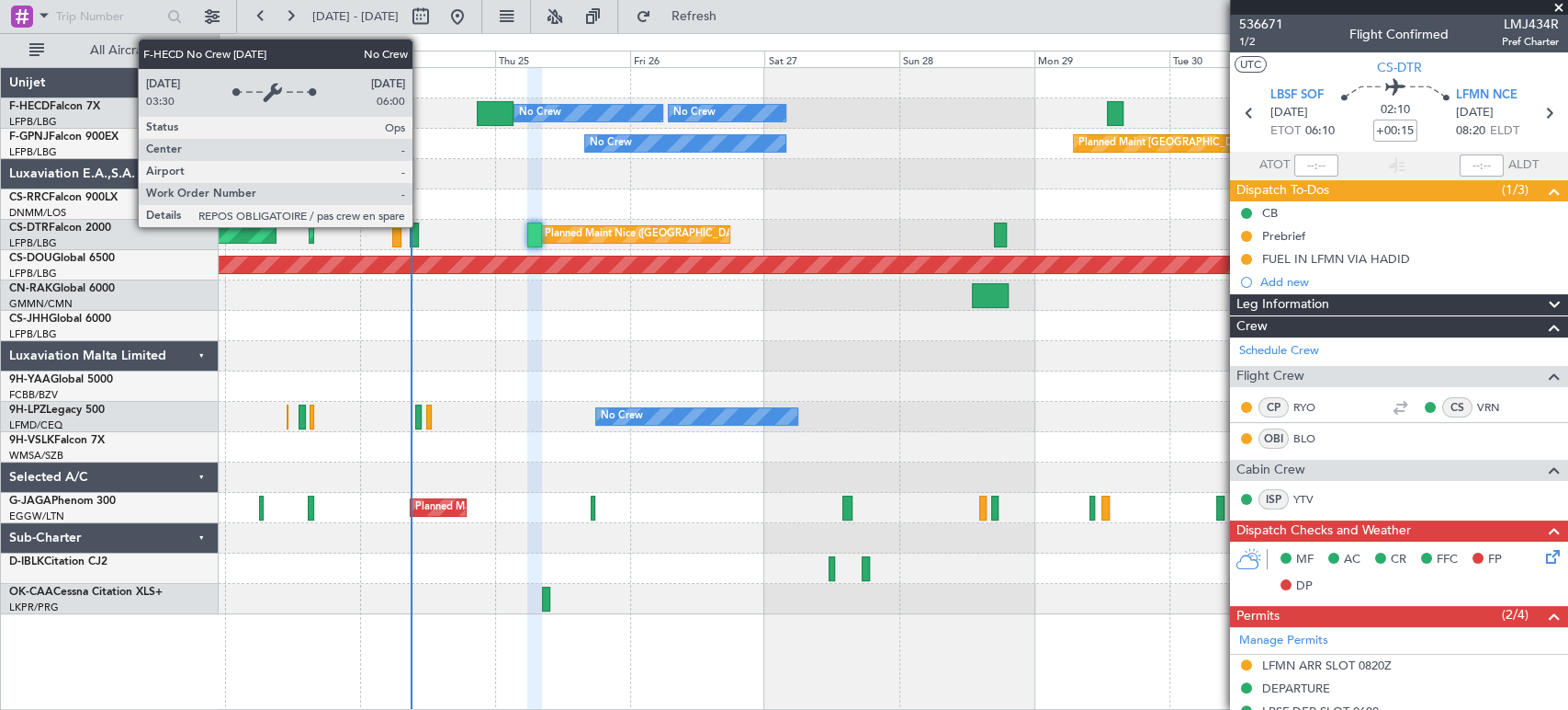
click at [534, 120] on div "No Crew" at bounding box center [540, 113] width 42 height 28
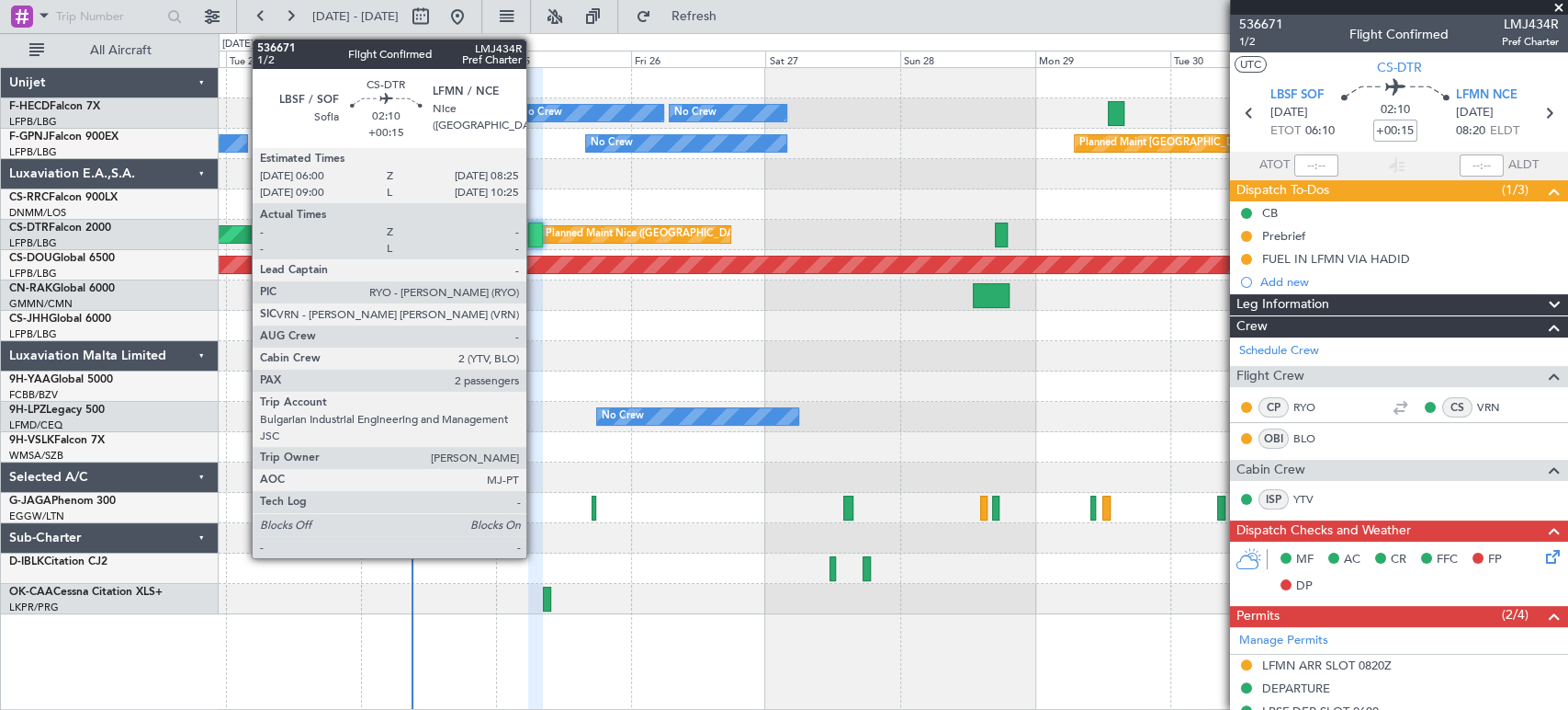
click at [535, 231] on div at bounding box center [535, 235] width 13 height 25
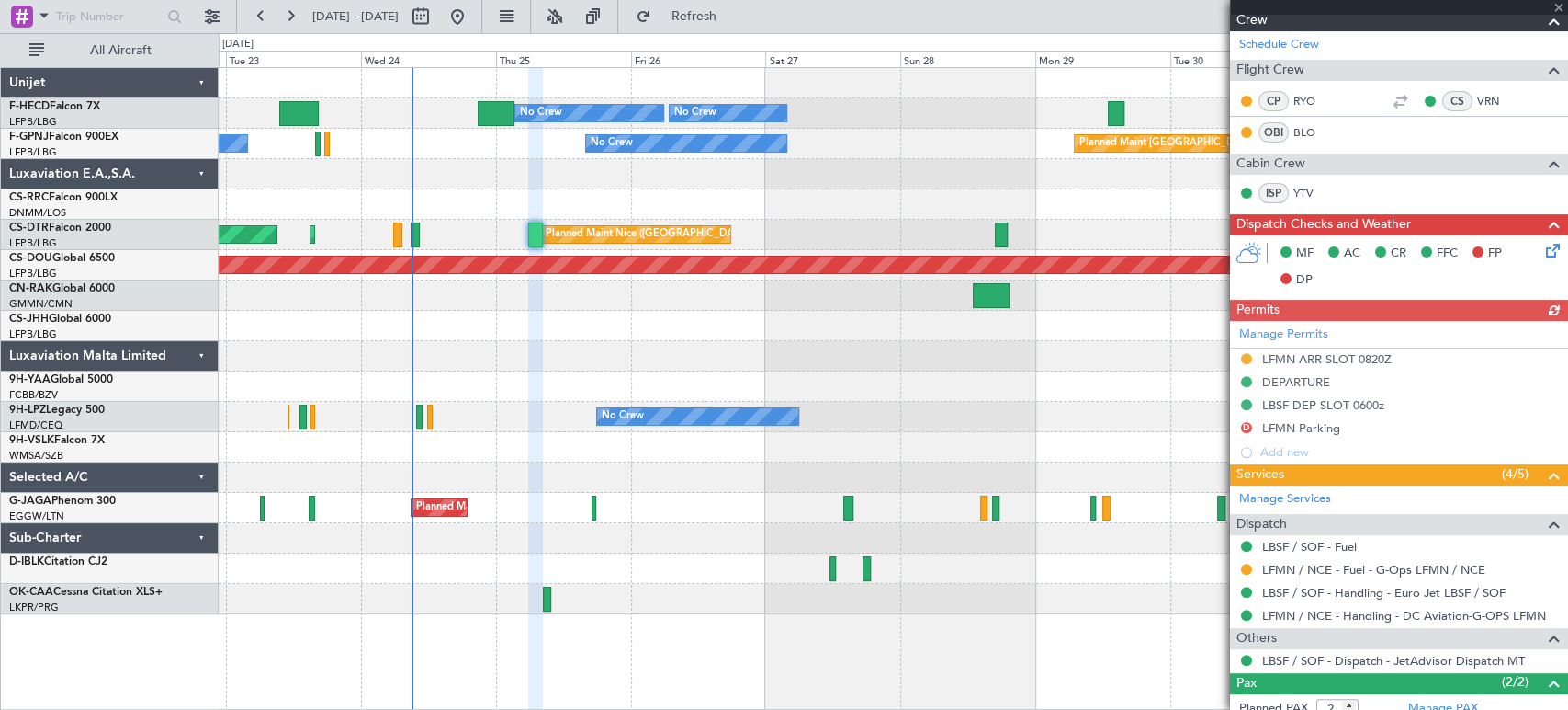
scroll to position [401, 0]
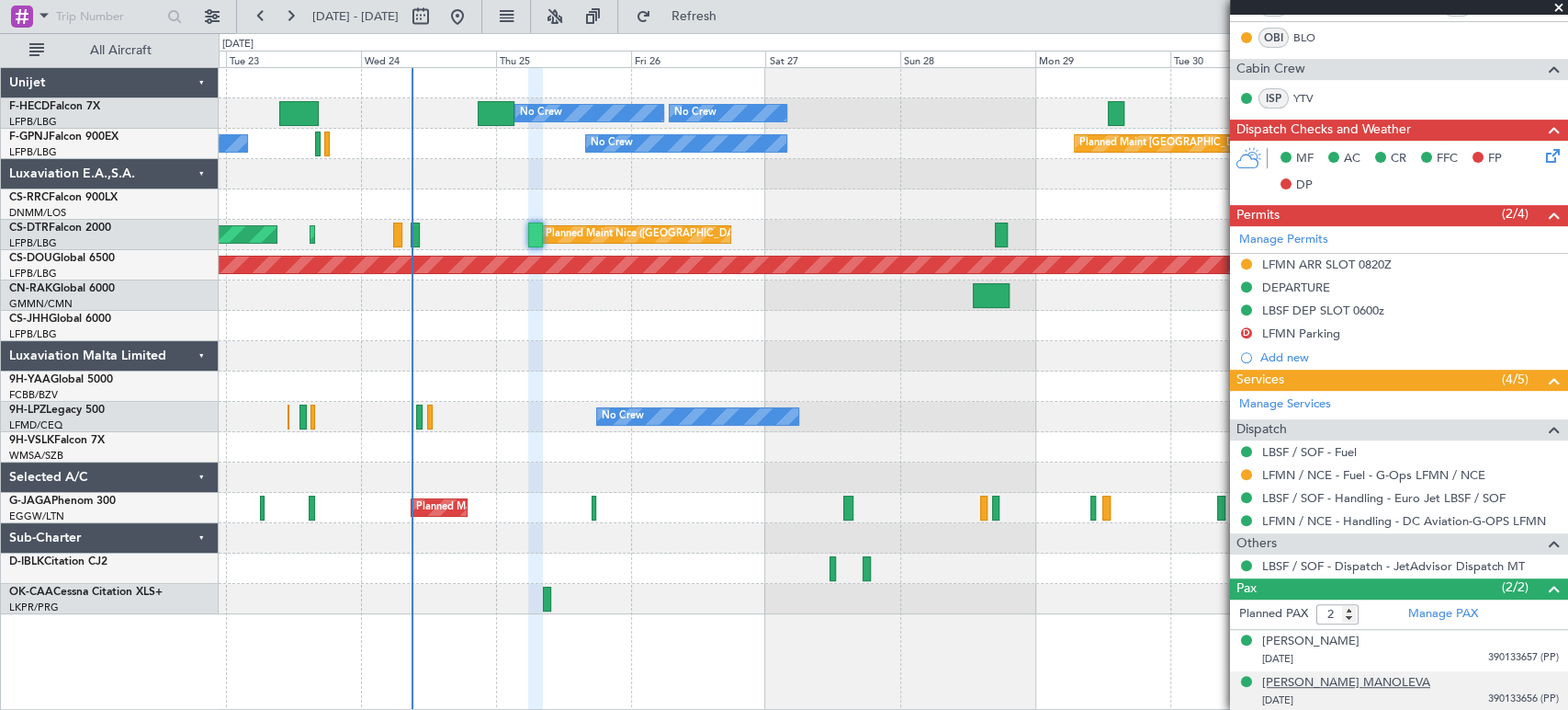
click at [1290, 678] on div "[PERSON_NAME] MANOLEVA" at bounding box center [1346, 682] width 168 height 18
